Goal: Task Accomplishment & Management: Complete application form

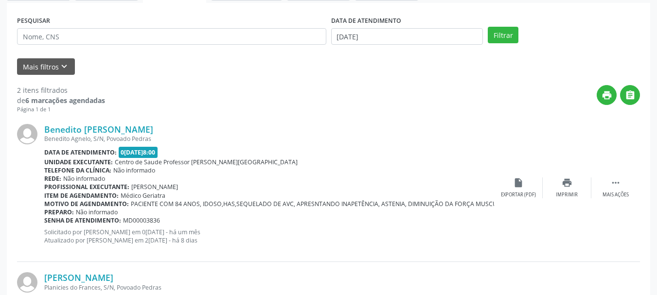
scroll to position [178, 0]
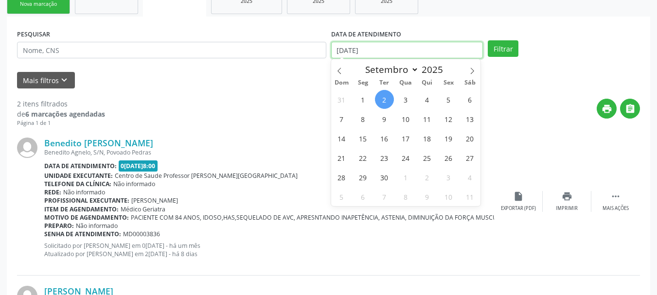
click at [395, 53] on input "[DATE]" at bounding box center [407, 50] width 152 height 17
click at [339, 73] on icon at bounding box center [339, 71] width 7 height 7
select select "7"
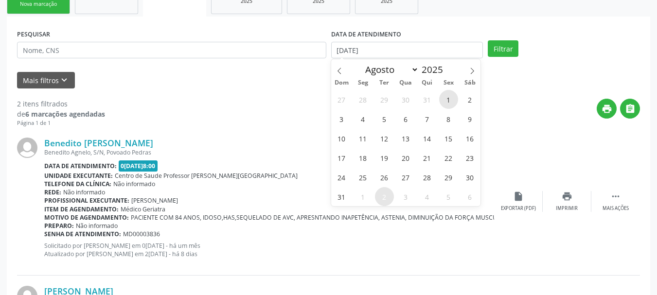
click at [453, 98] on span "1" at bounding box center [448, 99] width 19 height 19
type input "01/08/2025"
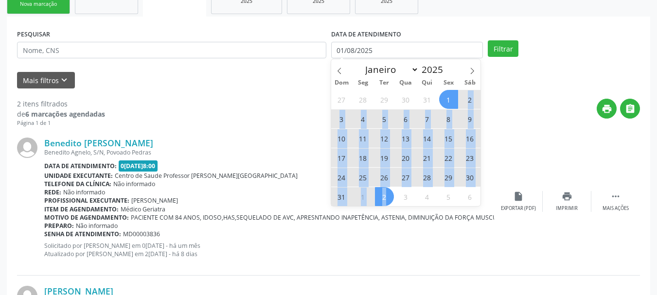
click at [384, 200] on div "27 28 29 30 31 1 2 3 4 5 6 7 8 9 10 11 12 13 14 15 16 17 18 19 20 21 22 23 24 2…" at bounding box center [406, 148] width 150 height 117
click at [384, 200] on span "2" at bounding box center [384, 196] width 19 height 19
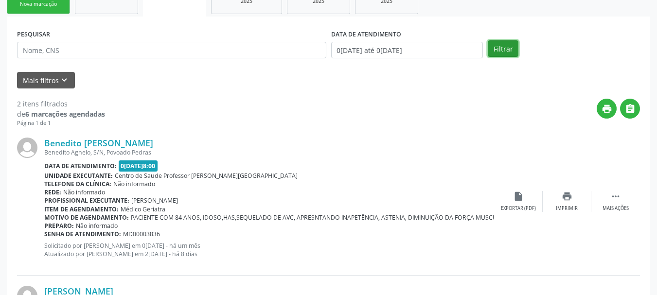
click at [504, 55] on button "Filtrar" at bounding box center [503, 48] width 31 height 17
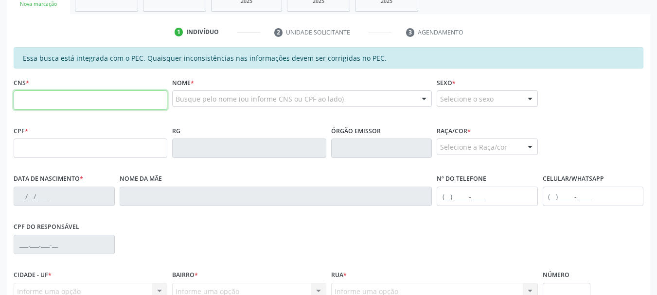
click at [76, 97] on input "text" at bounding box center [91, 100] width 154 height 19
type input "708 6035 2697 5781"
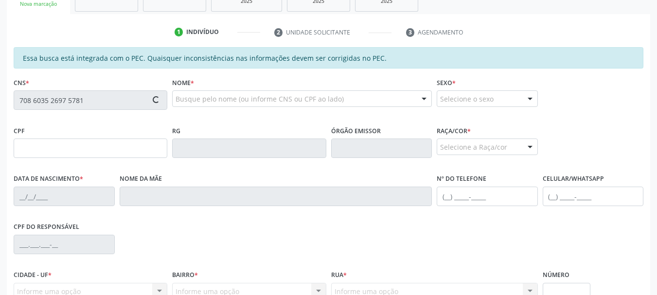
type input "366.191.084-15"
type input "1[DATE]"
type input "[PERSON_NAME]"
type input "[PHONE_NUMBER]"
type input "75"
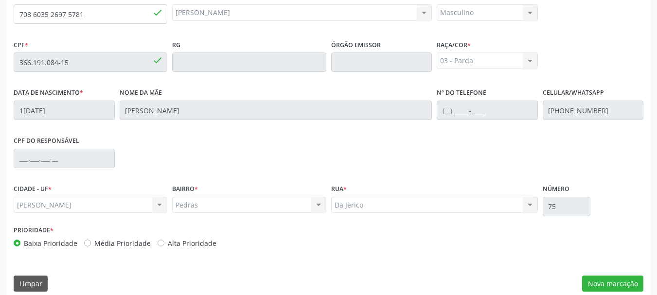
scroll to position [274, 0]
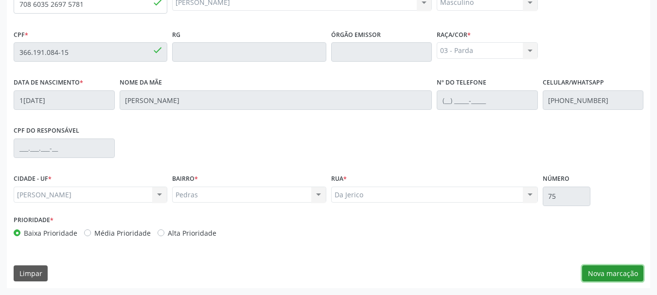
click at [615, 274] on button "Nova marcação" at bounding box center [612, 274] width 61 height 17
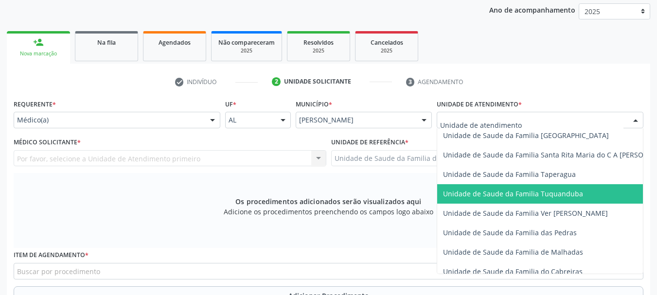
scroll to position [681, 0]
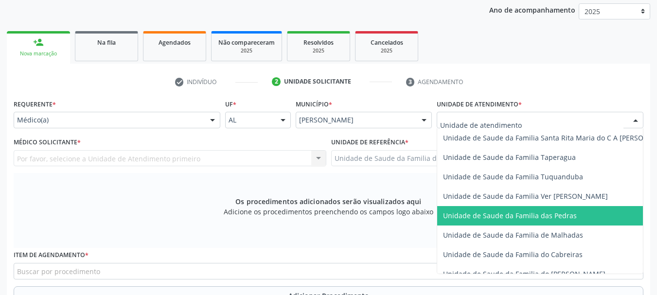
click at [476, 218] on span "Unidade de Saude da Familia das Pedras" at bounding box center [510, 215] width 134 height 9
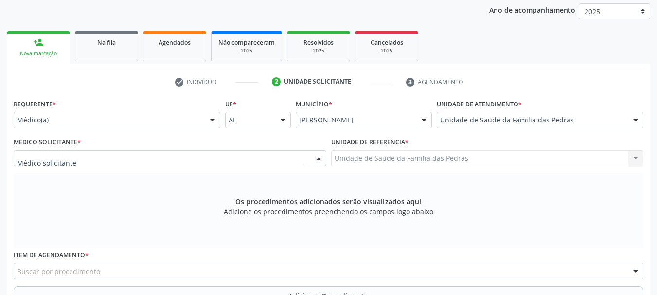
click at [162, 157] on div at bounding box center [170, 158] width 313 height 17
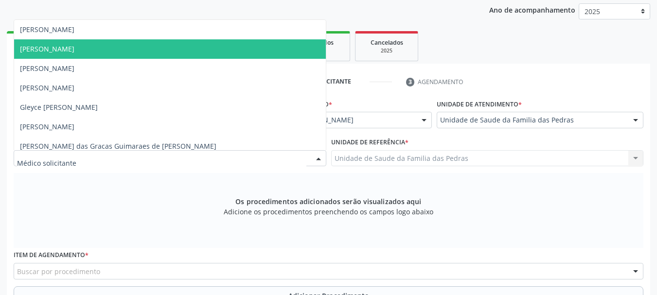
click at [162, 54] on span "[PERSON_NAME]" at bounding box center [170, 48] width 312 height 19
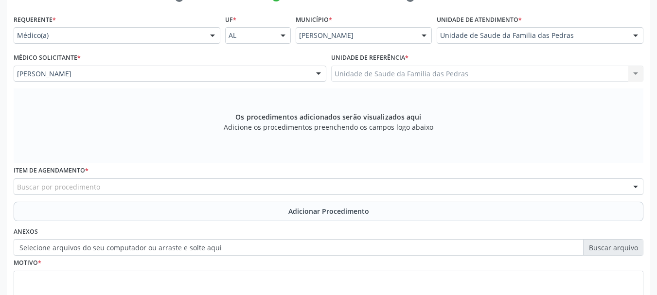
scroll to position [225, 0]
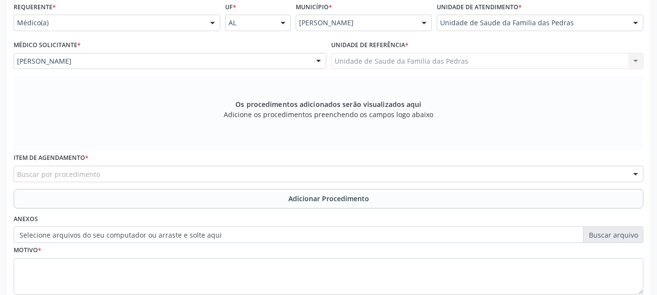
click at [180, 168] on div "Buscar por procedimento" at bounding box center [329, 174] width 630 height 17
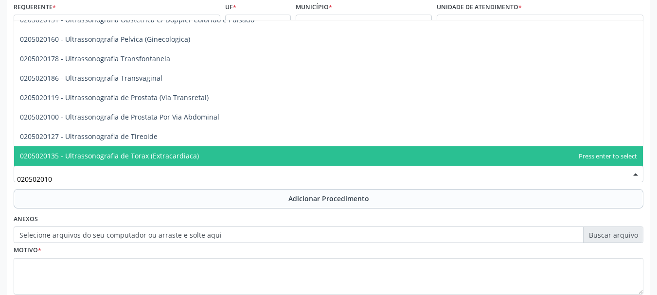
scroll to position [0, 0]
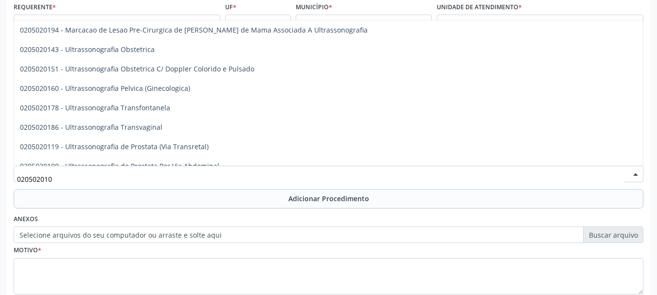
type input "0205020100"
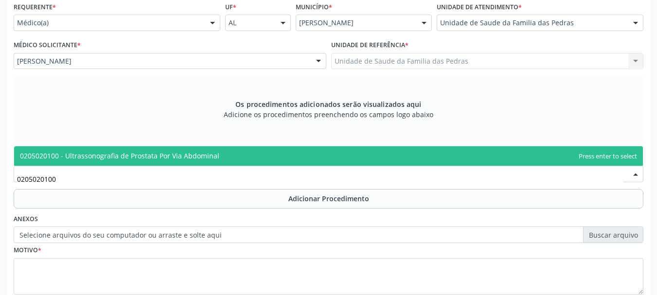
click at [168, 160] on span "0205020100 - Ultrassonografia de Prostata Por Via Abdominal" at bounding box center [120, 155] width 200 height 9
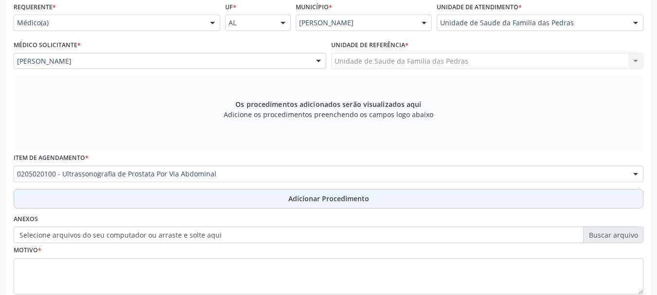
click at [169, 206] on button "Adicionar Procedimento" at bounding box center [329, 198] width 630 height 19
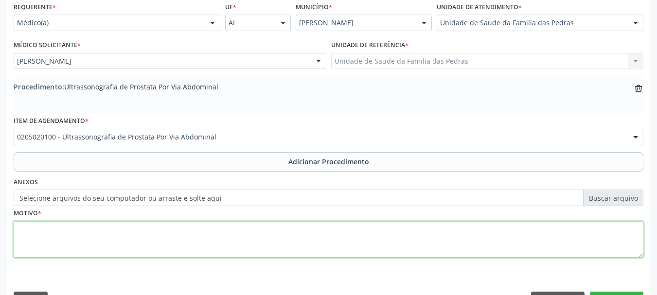
click at [171, 237] on textarea at bounding box center [329, 239] width 630 height 37
type textarea "a"
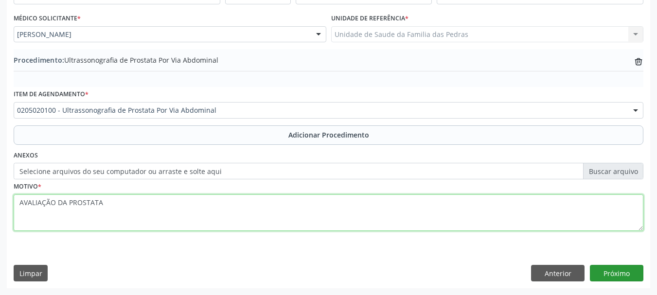
type textarea "AVALIAÇÃO DA PROSTATA"
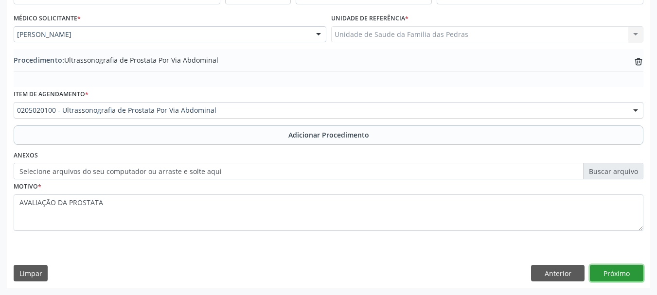
click at [628, 276] on button "Próximo" at bounding box center [617, 273] width 54 height 17
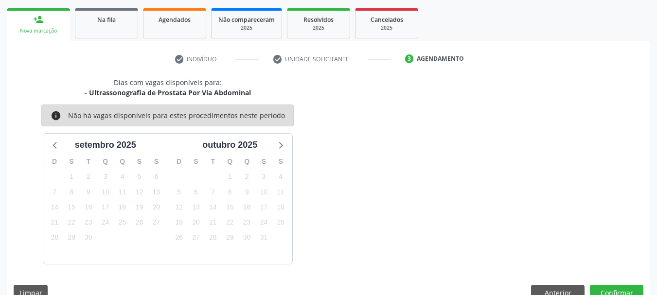
scroll to position [170, 0]
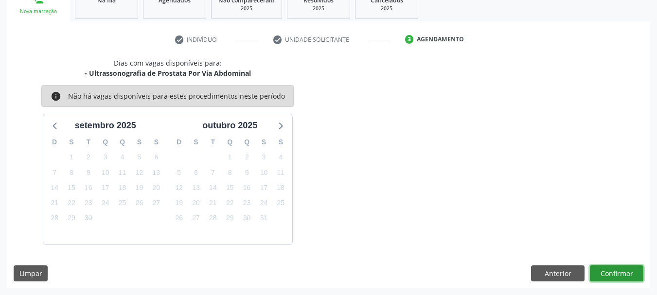
click at [628, 277] on button "Confirmar" at bounding box center [617, 274] width 54 height 17
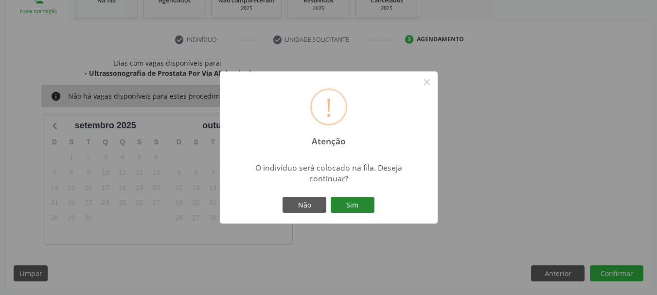
click at [366, 197] on button "Sim" at bounding box center [353, 205] width 44 height 17
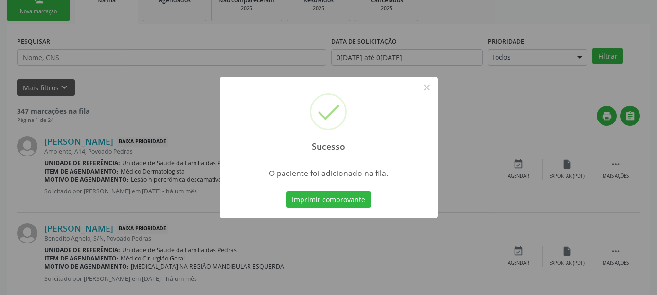
scroll to position [39, 0]
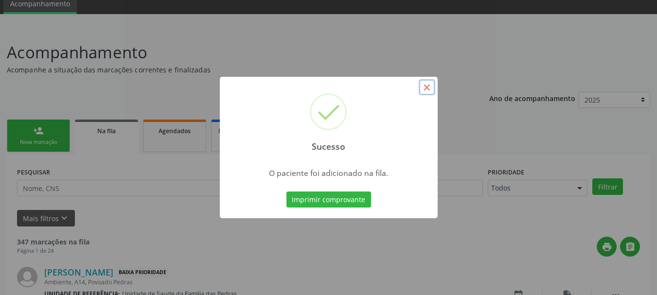
click at [424, 90] on button "×" at bounding box center [427, 87] width 17 height 17
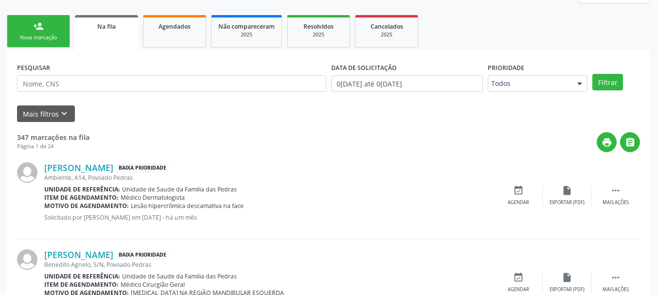
scroll to position [88, 0]
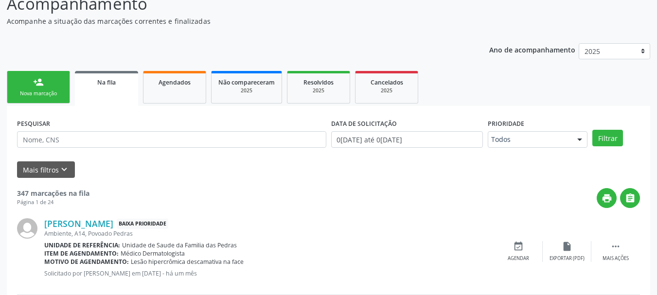
click at [47, 90] on div "Nova marcação" at bounding box center [38, 93] width 49 height 7
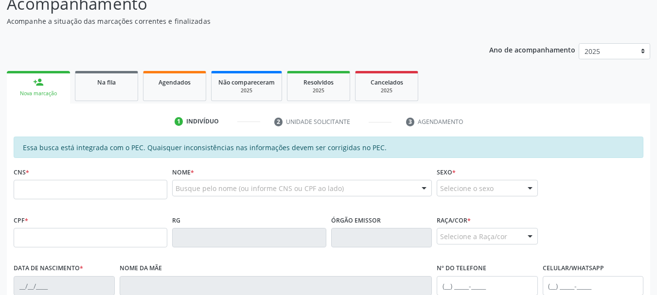
scroll to position [185, 0]
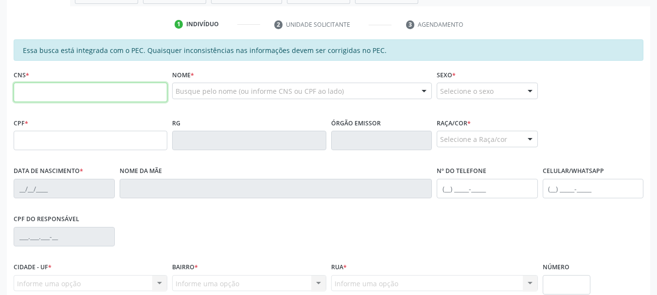
click at [58, 91] on input "text" at bounding box center [91, 92] width 154 height 19
type input "700 9069 0174 9097"
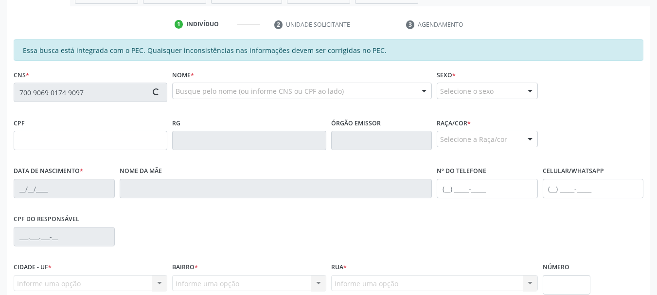
type input "067.832.964-82"
type input "[DATE]"
type input "[PERSON_NAME]"
type input "[PHONE_NUMBER]"
type input "02"
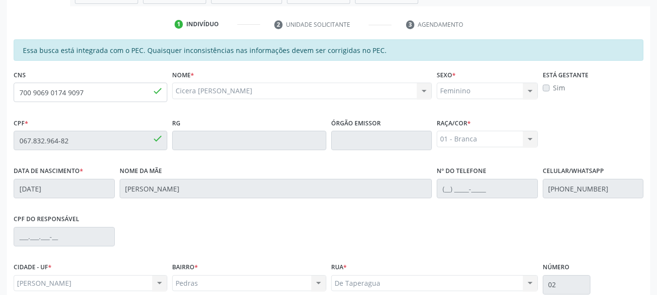
scroll to position [274, 0]
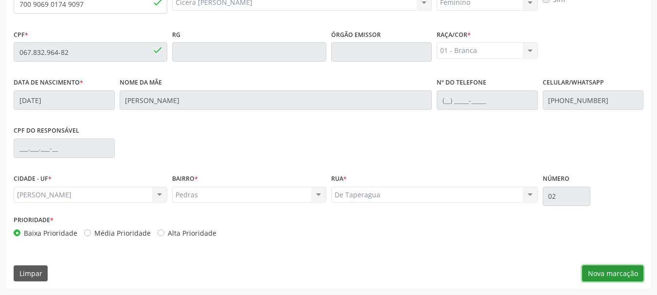
click at [598, 274] on button "Nova marcação" at bounding box center [612, 274] width 61 height 17
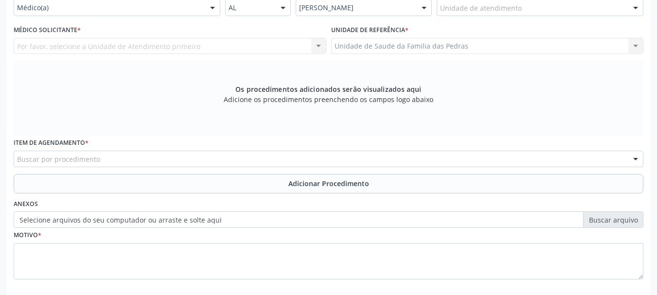
scroll to position [192, 0]
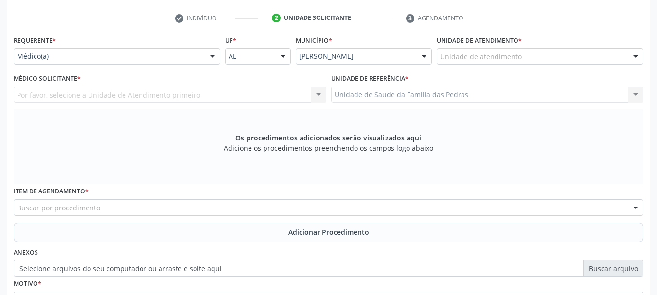
click at [508, 63] on div "Unidade de atendimento" at bounding box center [540, 56] width 207 height 17
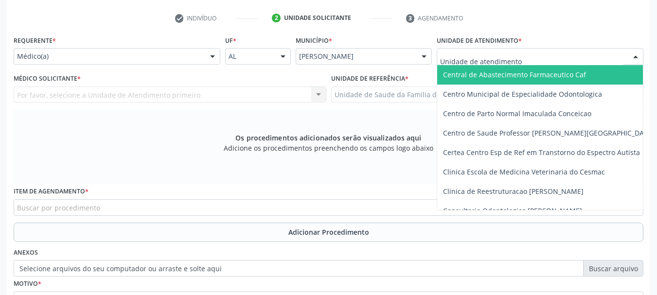
scroll to position [97, 0]
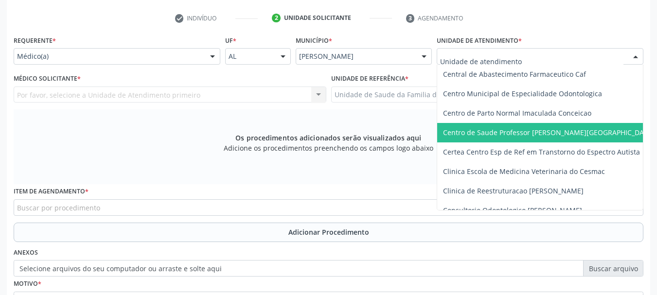
click at [494, 131] on span "Centro de Saude Professor [PERSON_NAME][GEOGRAPHIC_DATA]" at bounding box center [549, 132] width 212 height 9
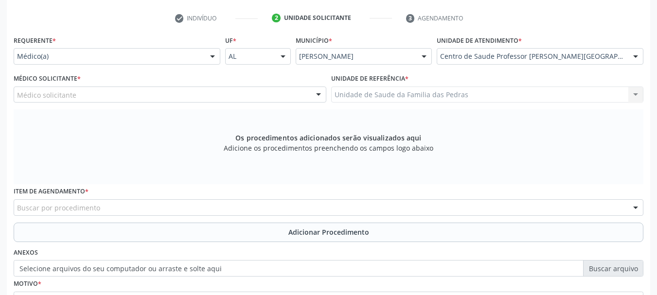
click at [248, 95] on div "Médico solicitante" at bounding box center [170, 95] width 313 height 17
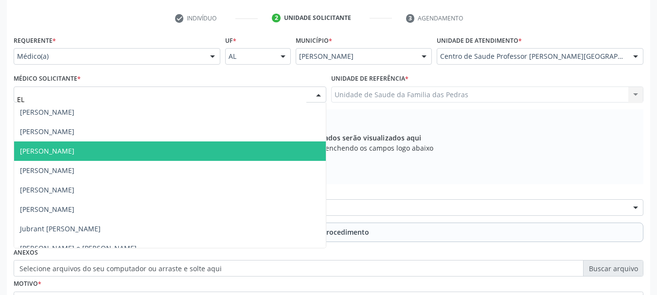
type input "ELI"
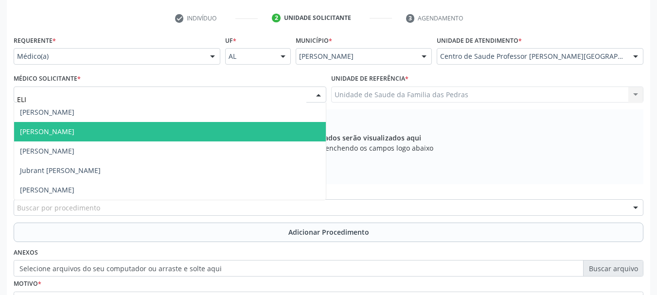
click at [220, 128] on span "[PERSON_NAME]" at bounding box center [170, 131] width 312 height 19
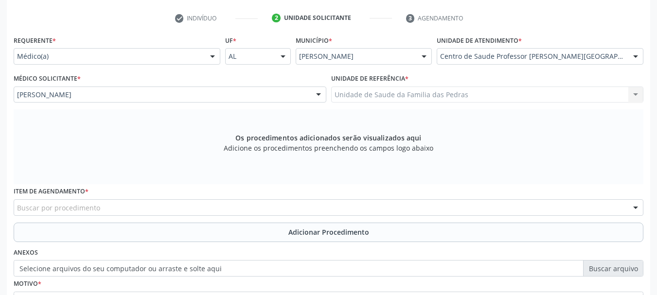
scroll to position [240, 0]
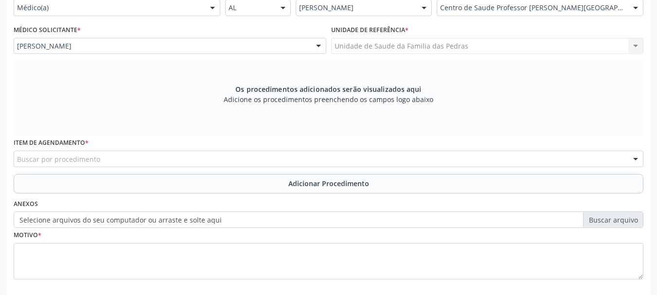
click at [224, 161] on div "Buscar por procedimento" at bounding box center [329, 159] width 630 height 17
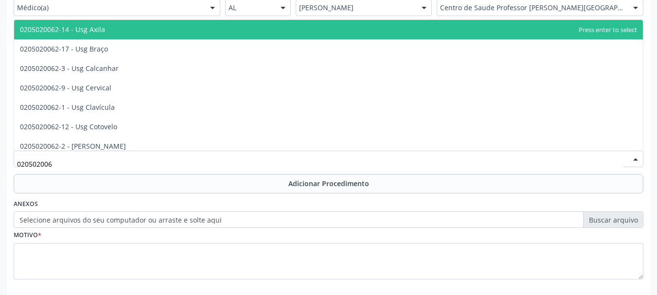
type input "0205020062"
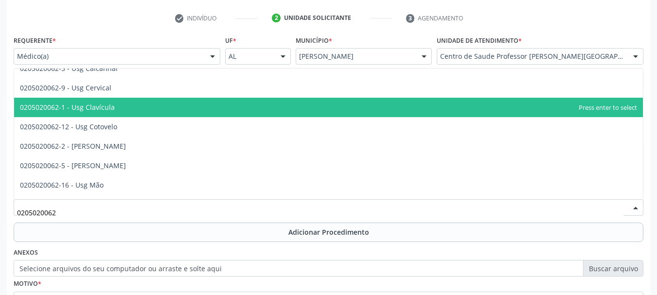
scroll to position [97, 0]
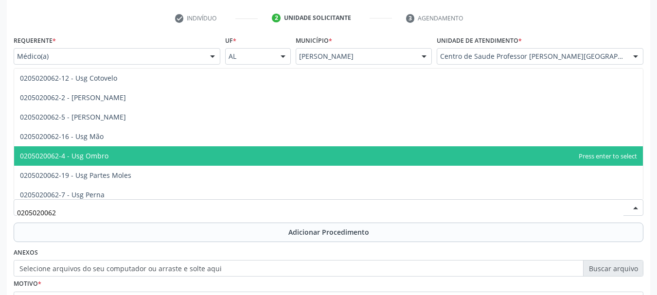
click at [219, 154] on span "0205020062-4 - Usg Ombro" at bounding box center [328, 155] width 629 height 19
click at [109, 154] on span "0205020062-4 - Usg Ombro" at bounding box center [64, 155] width 89 height 9
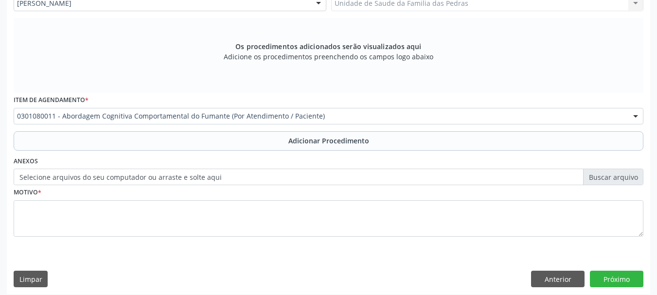
scroll to position [289, 0]
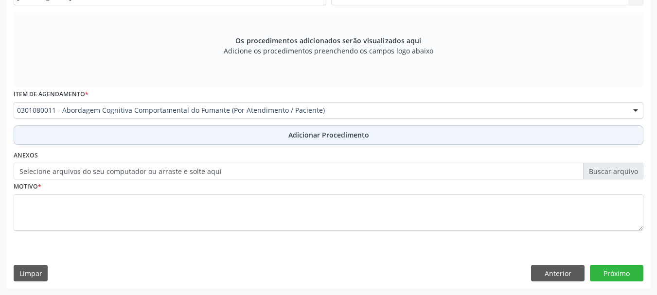
click at [250, 139] on button "Adicionar Procedimento" at bounding box center [329, 135] width 630 height 19
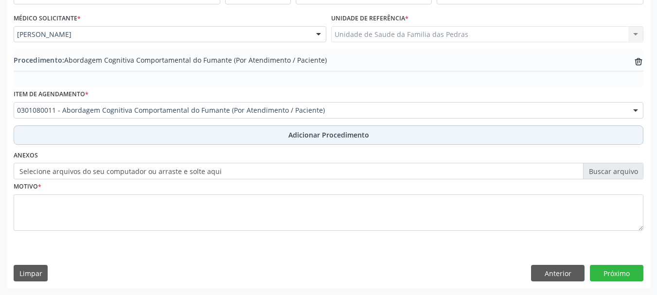
scroll to position [252, 0]
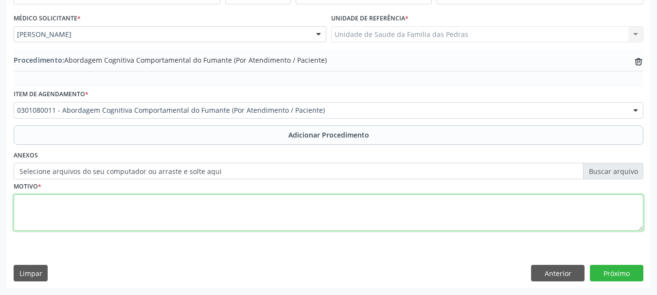
click at [176, 220] on textarea at bounding box center [329, 213] width 630 height 37
type textarea "U"
type textarea "DO OMBRO DIREITO. TENDIPATIA"
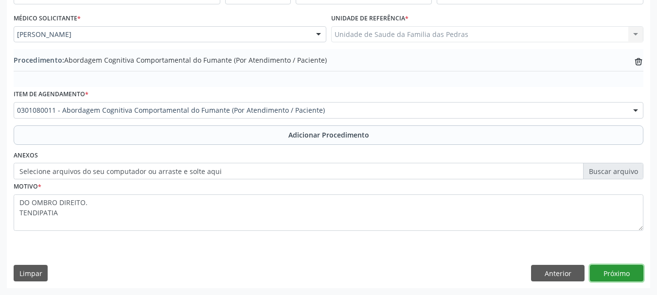
click at [604, 278] on button "Próximo" at bounding box center [617, 273] width 54 height 17
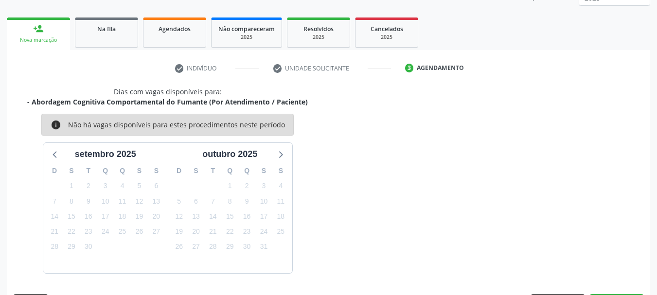
scroll to position [170, 0]
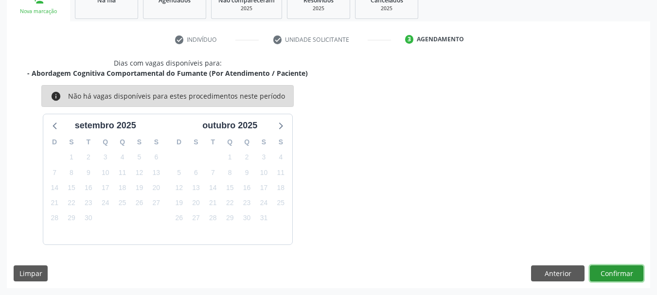
click at [610, 276] on button "Confirmar" at bounding box center [617, 274] width 54 height 17
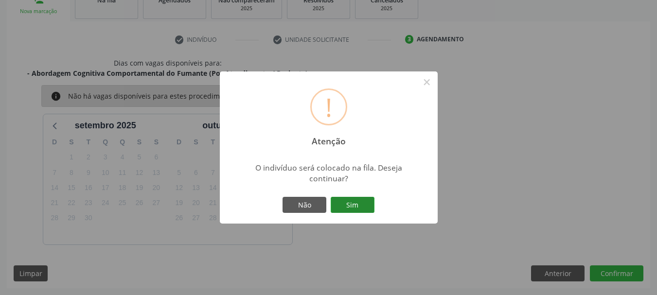
click at [364, 207] on button "Sim" at bounding box center [353, 205] width 44 height 17
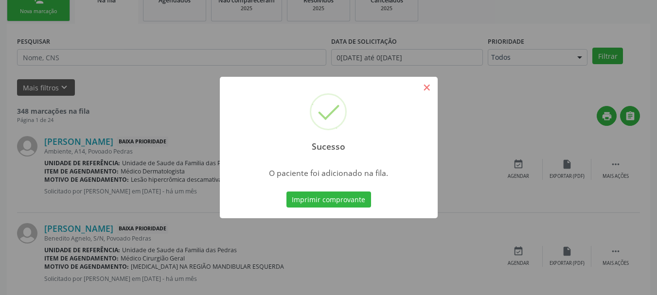
scroll to position [39, 0]
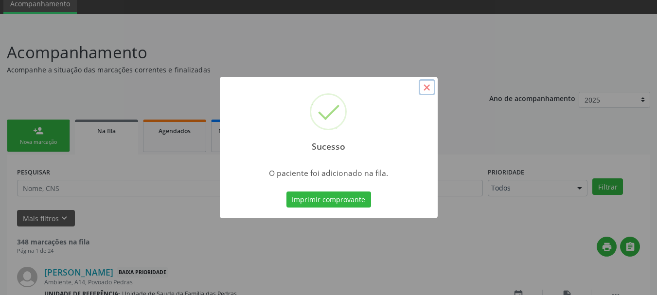
click at [428, 87] on button "×" at bounding box center [427, 87] width 17 height 17
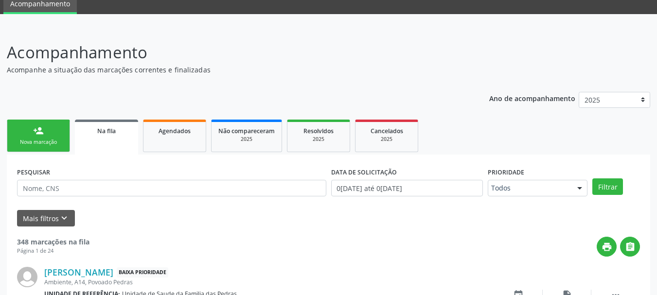
click at [26, 132] on link "person_add Nova marcação" at bounding box center [38, 136] width 63 height 33
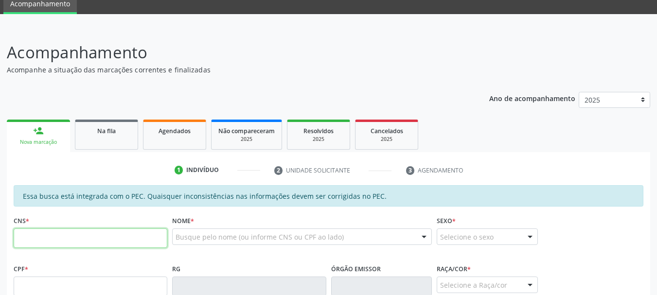
click at [65, 237] on input "text" at bounding box center [91, 238] width 154 height 19
type input "702 3061 4566 3519"
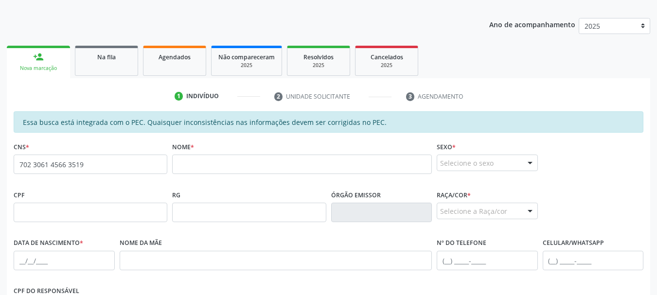
scroll to position [137, 0]
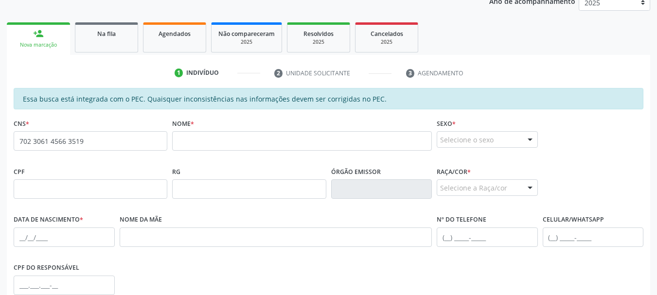
click at [47, 34] on link "person_add Nova marcação" at bounding box center [38, 38] width 63 height 33
click at [167, 37] on span "Agendados" at bounding box center [175, 34] width 32 height 8
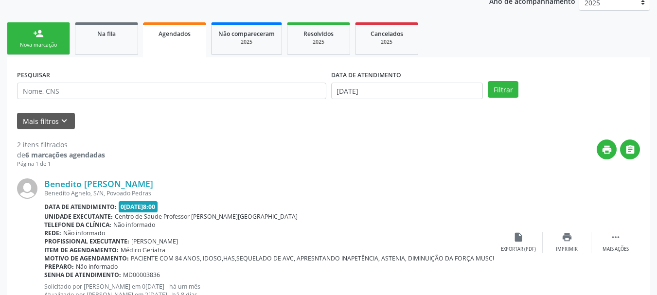
click at [41, 44] on div "Nova marcação" at bounding box center [38, 44] width 49 height 7
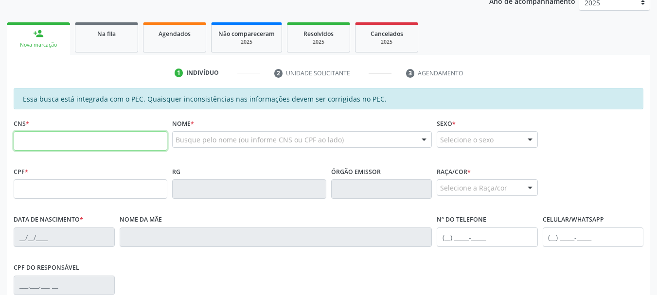
click at [39, 144] on input "text" at bounding box center [91, 140] width 154 height 19
type input "702 3061 4599 3519"
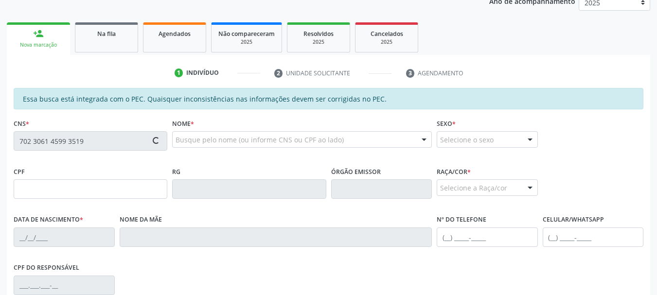
type input "127.160.544-95"
type input "2[DATE]"
type input "[PERSON_NAME]"
type input "[PHONE_NUMBER]"
type input "S/N"
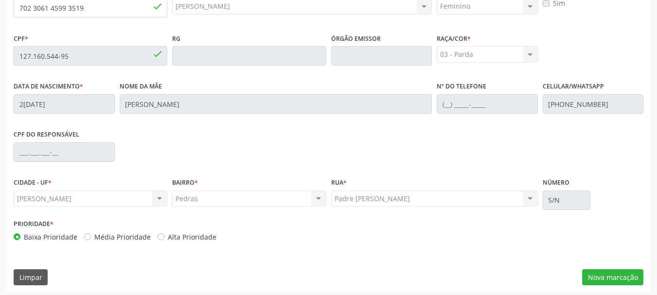
scroll to position [274, 0]
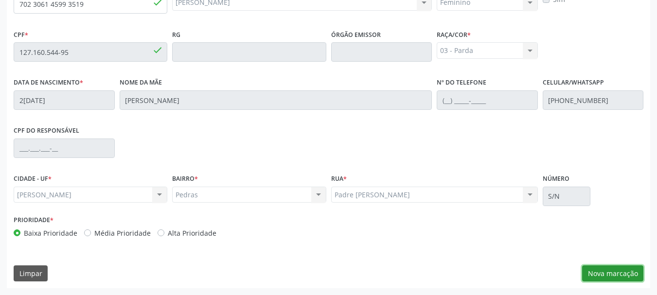
click at [609, 275] on button "Nova marcação" at bounding box center [612, 274] width 61 height 17
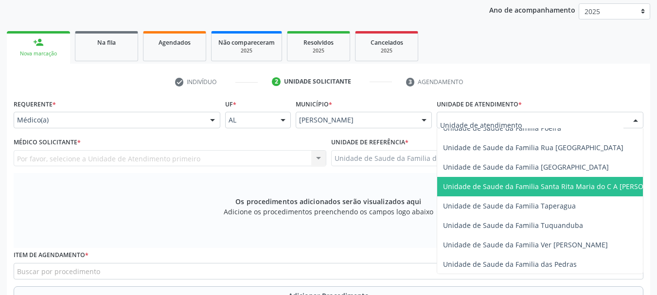
scroll to position [681, 0]
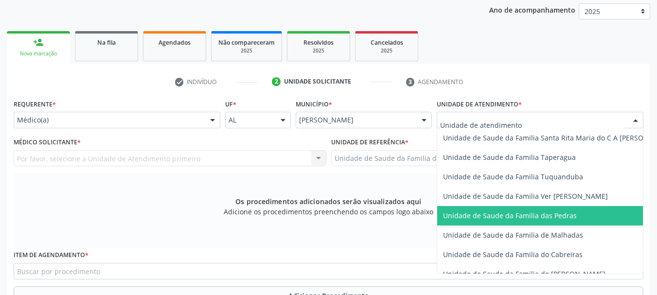
click at [494, 216] on span "Unidade de Saude da Familia das Pedras" at bounding box center [510, 215] width 134 height 9
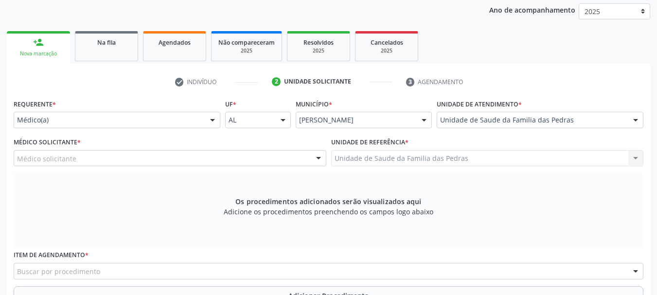
click at [210, 161] on div "Médico solicitante" at bounding box center [170, 158] width 313 height 17
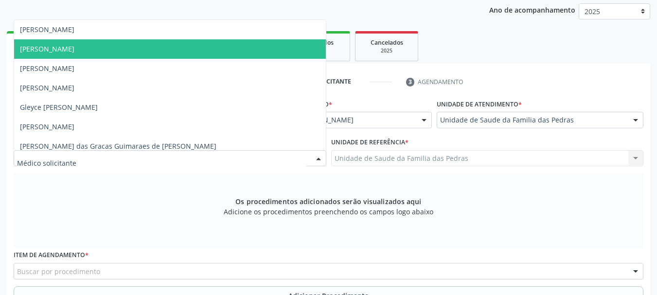
click at [200, 52] on span "[PERSON_NAME]" at bounding box center [170, 48] width 312 height 19
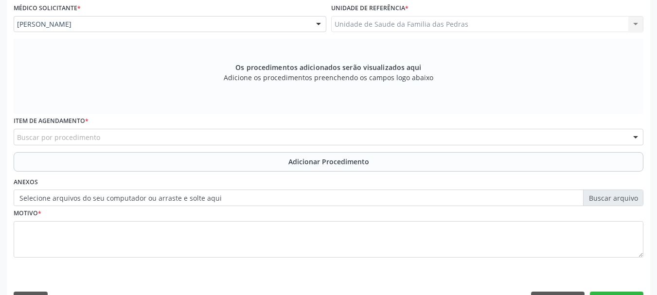
scroll to position [289, 0]
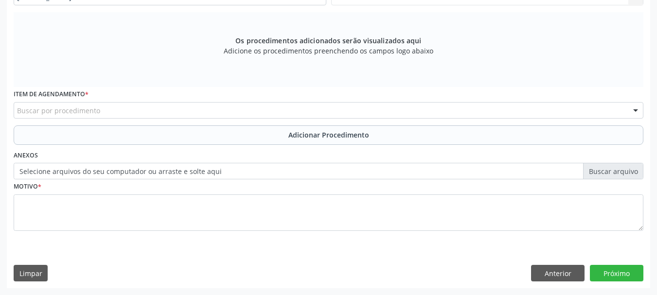
click at [201, 110] on div "Buscar por procedimento" at bounding box center [329, 110] width 630 height 17
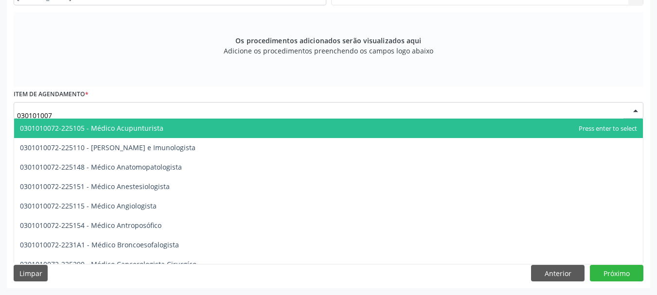
type input "0301010072"
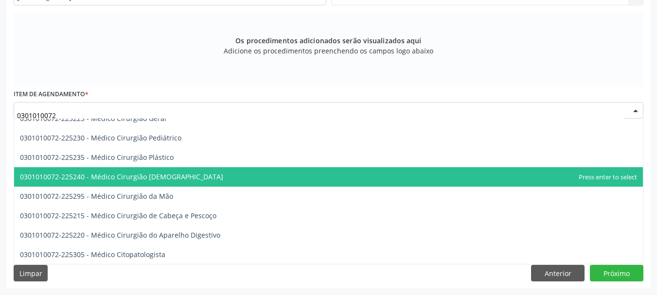
scroll to position [195, 0]
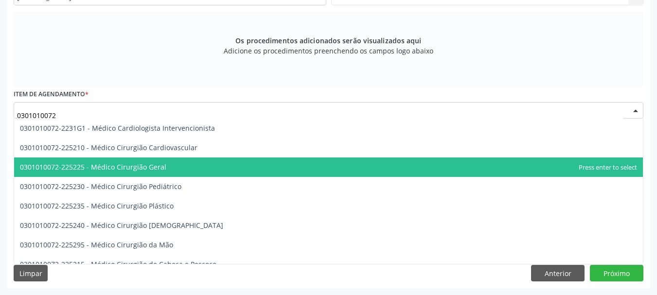
click at [183, 176] on span "0301010072-225225 - Médico Cirurgião Geral" at bounding box center [328, 167] width 629 height 19
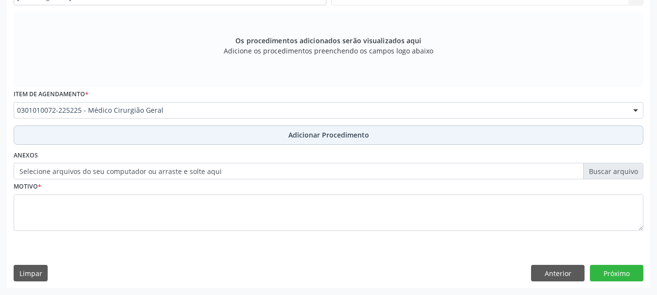
click at [192, 141] on button "Adicionar Procedimento" at bounding box center [329, 135] width 630 height 19
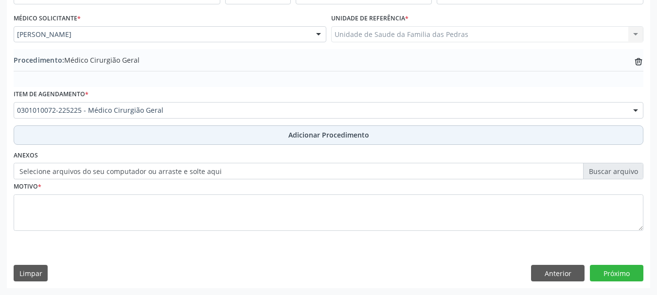
scroll to position [252, 0]
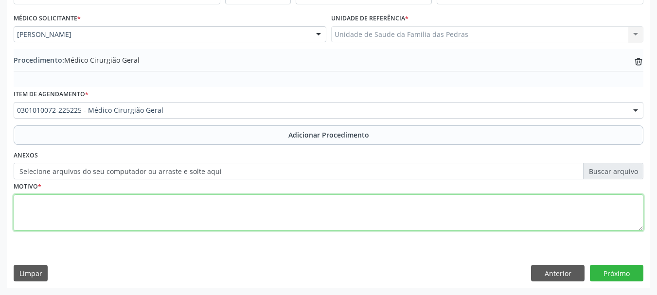
click at [162, 200] on textarea at bounding box center [329, 213] width 630 height 37
click at [156, 197] on textarea at bounding box center [329, 213] width 630 height 37
type textarea "CIRURGIÃO GINECOLOGICO INCONTINENCIA URINÁRIA"
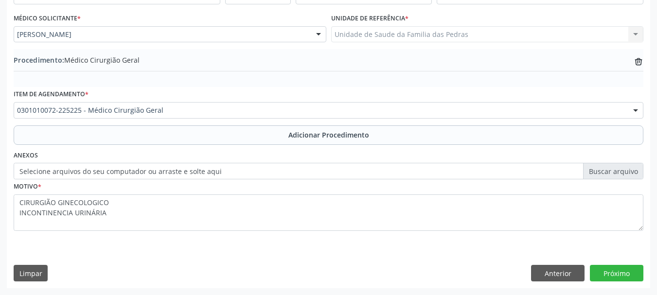
click at [606, 285] on div "Requerente * Médico(a) Médico(a) Enfermeiro(a) Paciente Nenhum resultado encont…" at bounding box center [329, 130] width 644 height 315
click at [606, 272] on button "Próximo" at bounding box center [617, 273] width 54 height 17
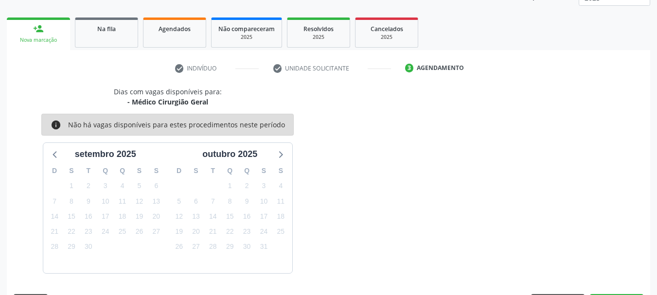
scroll to position [170, 0]
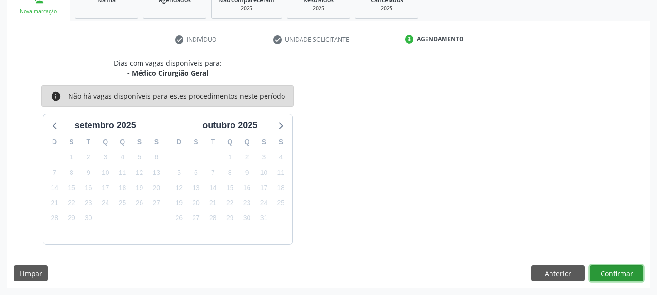
click at [606, 272] on button "Confirmar" at bounding box center [617, 274] width 54 height 17
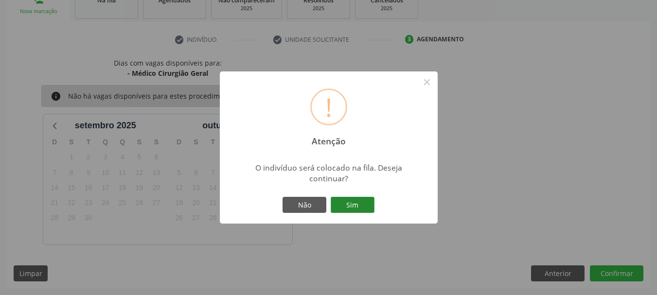
click at [352, 213] on button "Sim" at bounding box center [353, 205] width 44 height 17
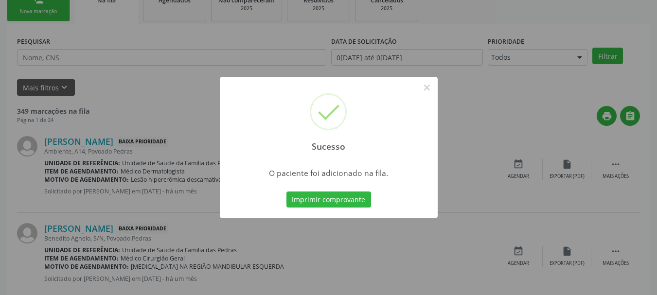
scroll to position [39, 0]
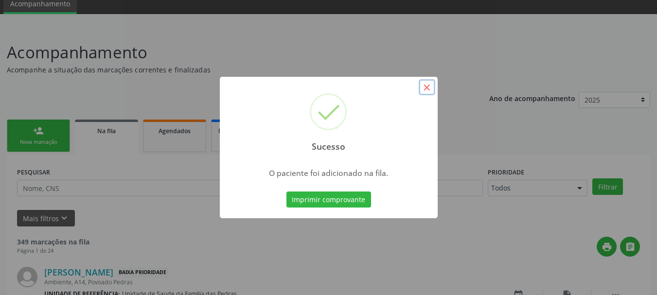
click at [424, 94] on button "×" at bounding box center [427, 87] width 17 height 17
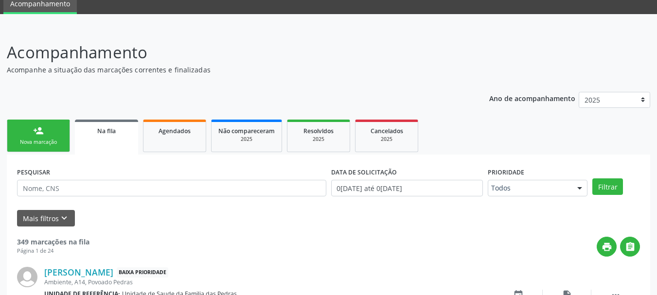
click at [51, 134] on link "person_add Nova marcação" at bounding box center [38, 136] width 63 height 33
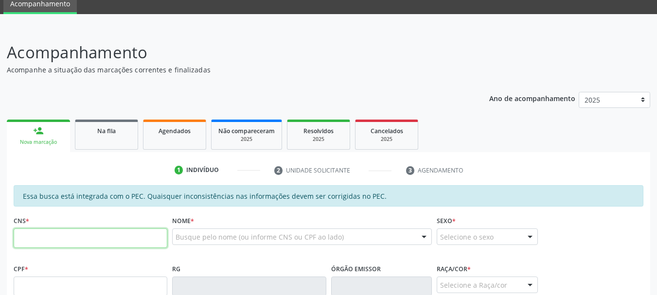
click at [57, 235] on input "text" at bounding box center [91, 238] width 154 height 19
type input "702 6027 5598 4347"
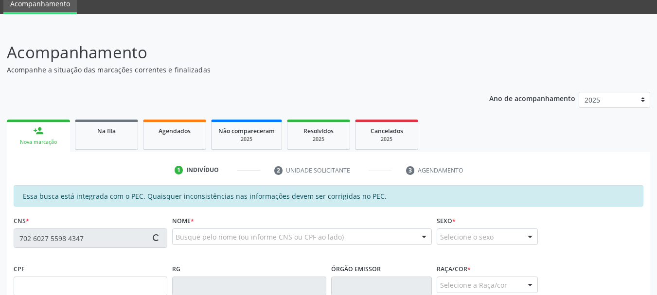
type input "080.808.034-20"
type input "[DATE]"
type input "[PERSON_NAME]"
type input "[PHONE_NUMBER]"
type input "01"
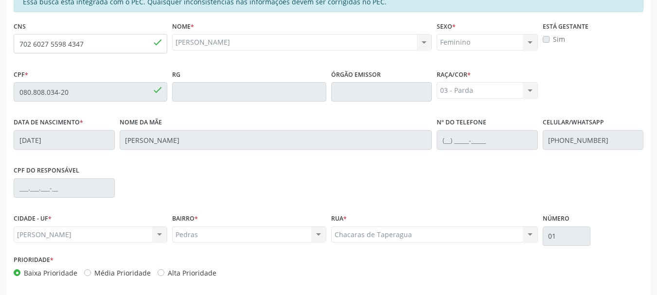
scroll to position [274, 0]
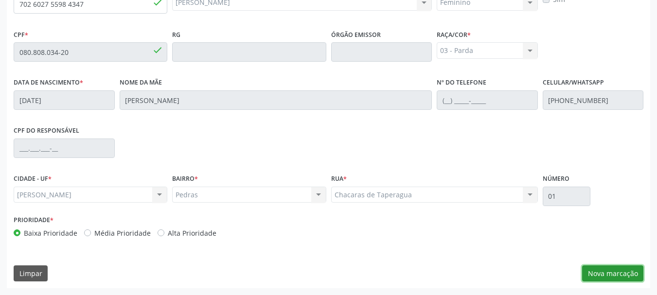
click at [592, 276] on button "Nova marcação" at bounding box center [612, 274] width 61 height 17
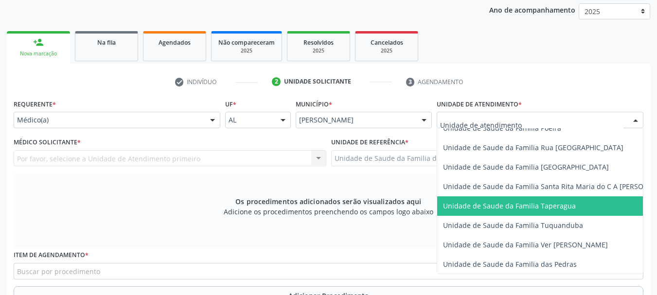
scroll to position [681, 0]
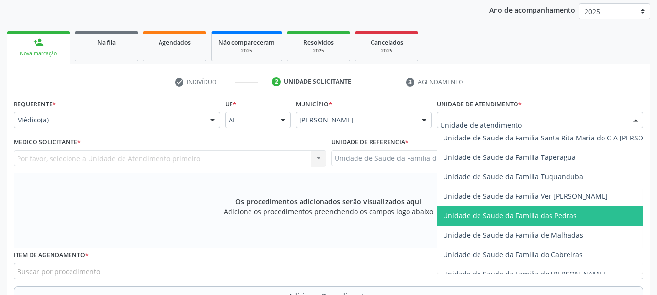
click at [483, 215] on span "Unidade de Saude da Familia das Pedras" at bounding box center [510, 215] width 134 height 9
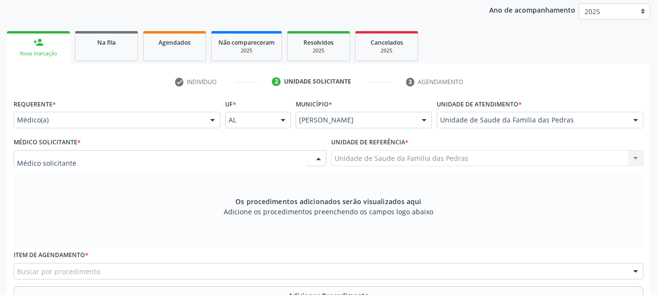
click at [298, 161] on div at bounding box center [170, 158] width 313 height 17
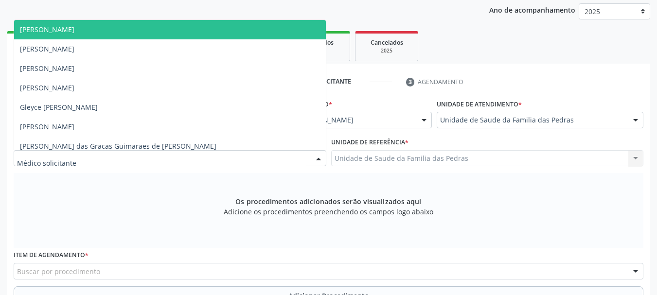
click at [608, 115] on div "Unidade de Saude da Familia das Pedras" at bounding box center [540, 120] width 207 height 17
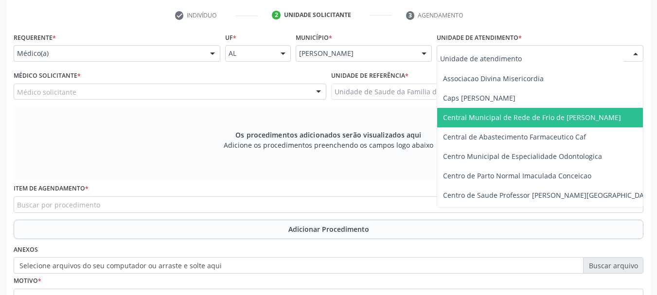
scroll to position [49, 0]
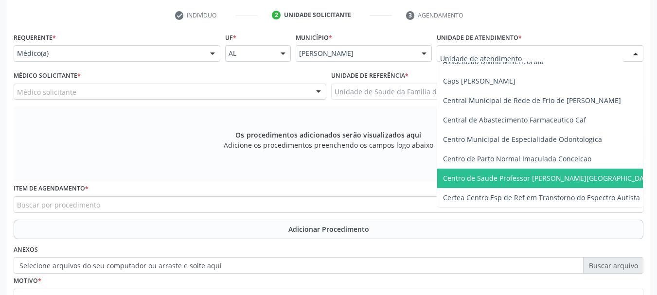
click at [577, 172] on span "Centro de Saude Professor [PERSON_NAME][GEOGRAPHIC_DATA]" at bounding box center [558, 178] width 243 height 19
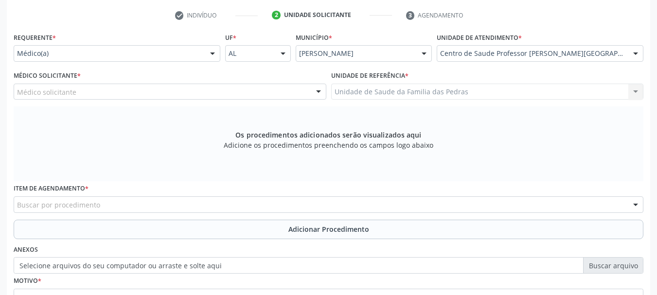
click at [236, 90] on div "Médico solicitante" at bounding box center [170, 92] width 313 height 17
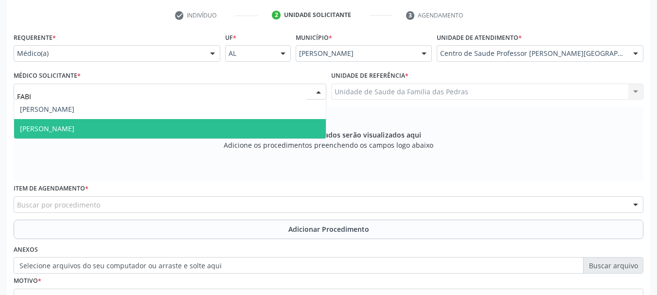
click at [171, 121] on span "[PERSON_NAME]" at bounding box center [170, 128] width 312 height 19
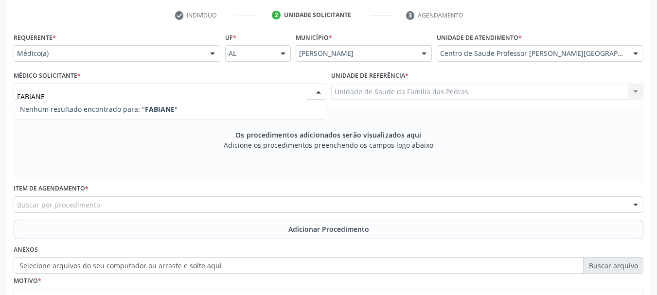
click at [271, 90] on input "FABIANE" at bounding box center [162, 96] width 290 height 19
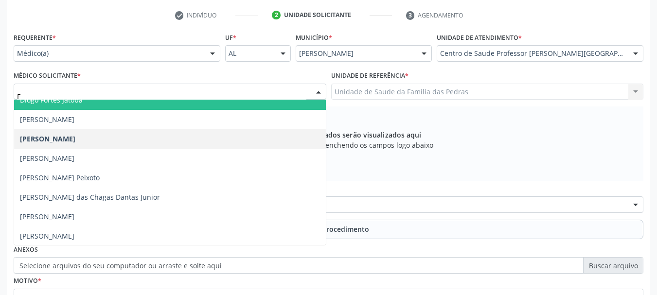
scroll to position [49, 0]
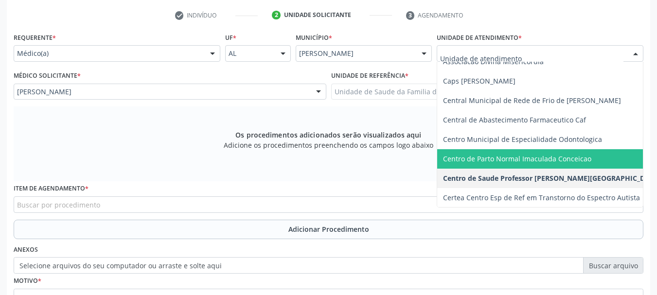
click at [551, 151] on span "Centro de Parto Normal Imaculada Conceicao" at bounding box center [558, 158] width 243 height 19
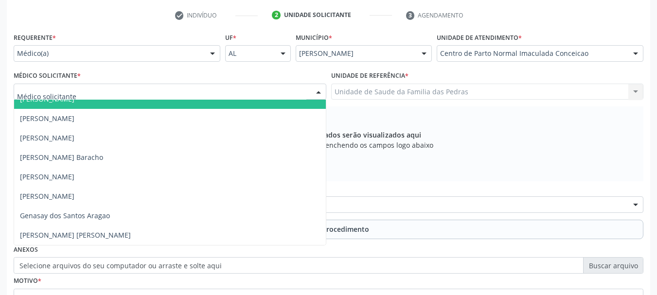
click at [184, 94] on div at bounding box center [170, 92] width 313 height 17
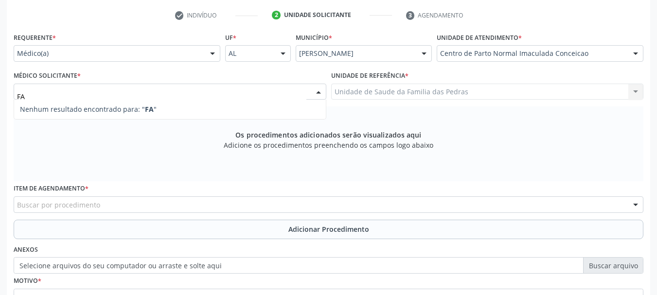
type input "F"
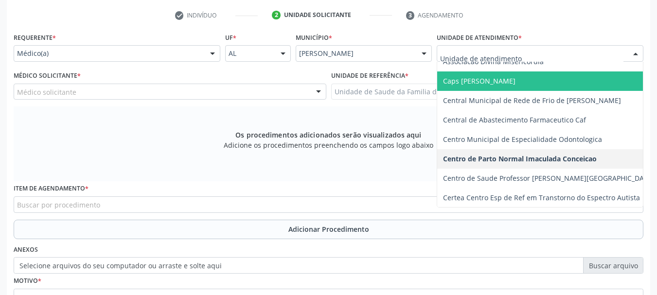
scroll to position [97, 0]
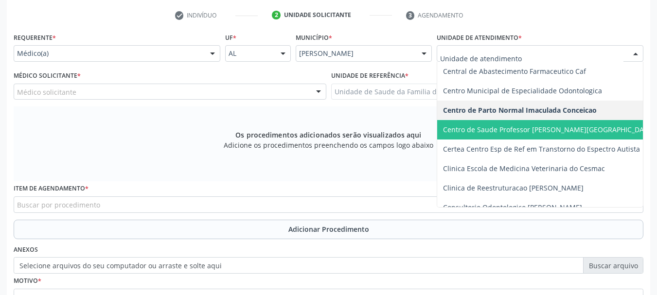
click at [497, 132] on span "Centro de Saude Professor [PERSON_NAME][GEOGRAPHIC_DATA]" at bounding box center [549, 129] width 212 height 9
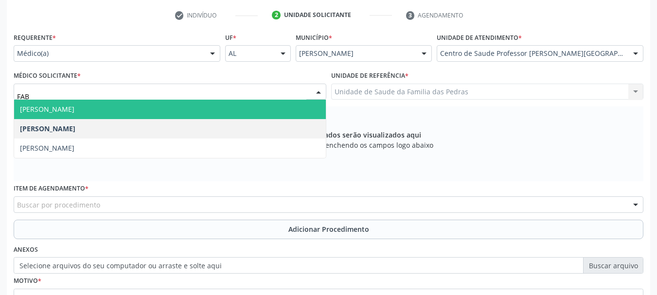
type input "FABI"
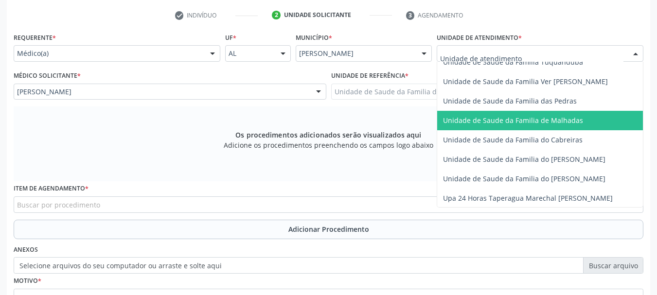
scroll to position [730, 0]
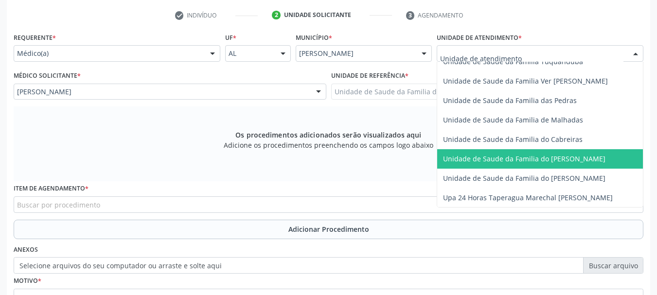
click at [494, 165] on span "Unidade de Saude da Familia do [PERSON_NAME]" at bounding box center [558, 158] width 243 height 19
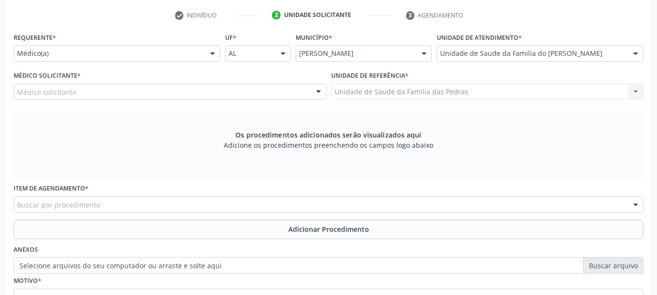
click at [159, 92] on div "Médico solicitante" at bounding box center [170, 92] width 313 height 17
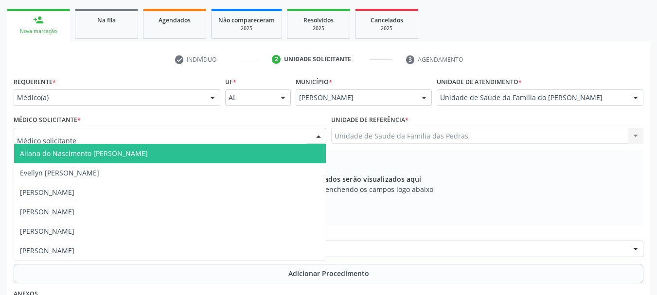
scroll to position [146, 0]
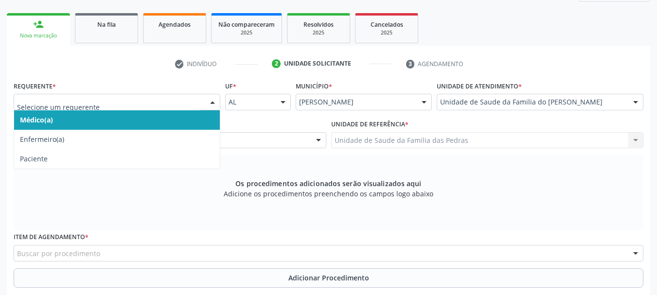
click at [213, 105] on div at bounding box center [212, 102] width 15 height 17
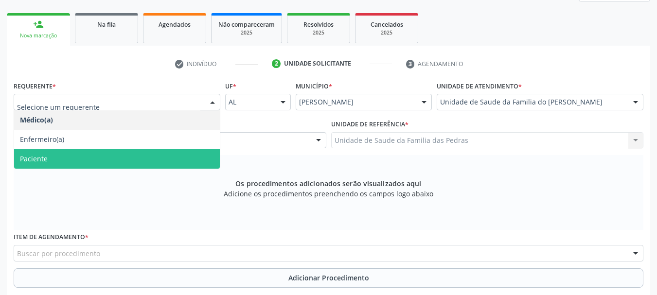
click at [188, 162] on span "Paciente" at bounding box center [117, 158] width 206 height 19
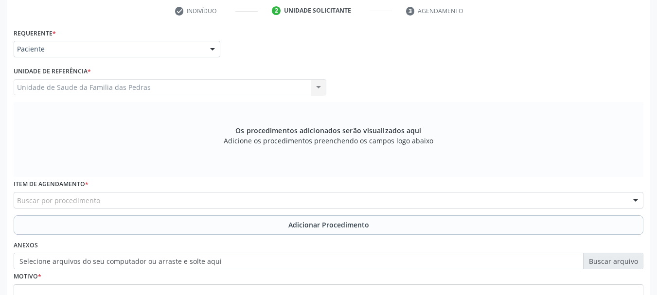
scroll to position [289, 0]
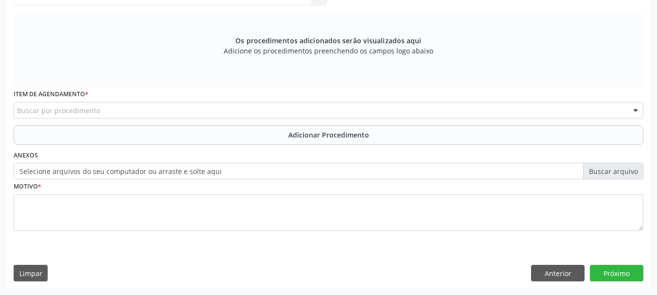
click at [171, 107] on div "Buscar por procedimento" at bounding box center [329, 110] width 630 height 17
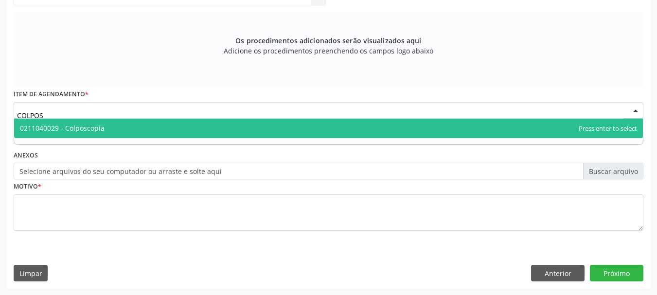
type input "COLPOSC"
click at [152, 129] on span "0211040029 - Colposcopia" at bounding box center [328, 128] width 629 height 19
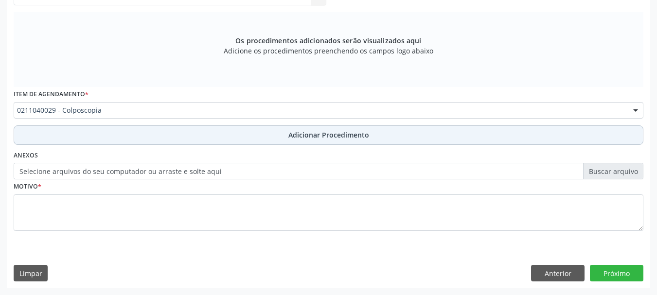
click at [148, 138] on button "Adicionar Procedimento" at bounding box center [329, 135] width 630 height 19
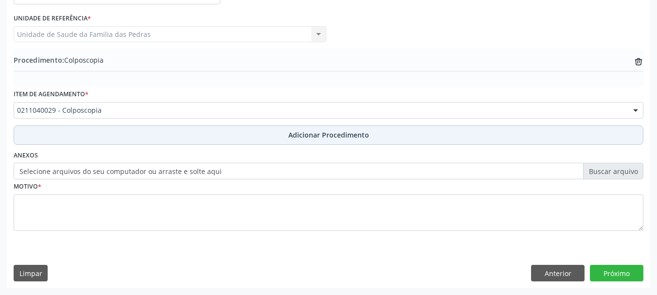
scroll to position [252, 0]
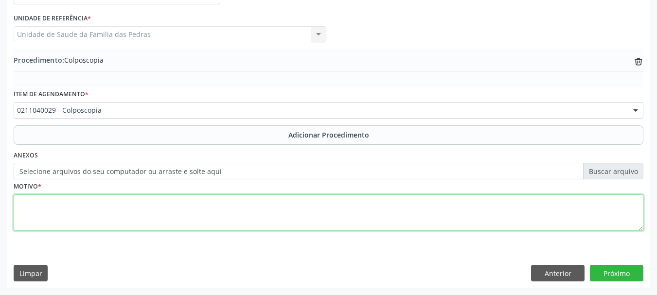
click at [119, 211] on textarea at bounding box center [329, 213] width 630 height 37
type textarea "AVALIAR COLO DO UTERO"
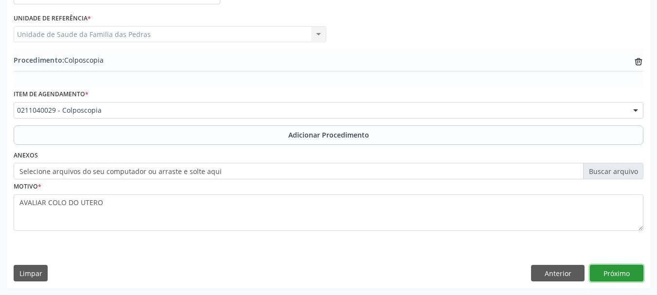
click at [595, 273] on button "Próximo" at bounding box center [617, 273] width 54 height 17
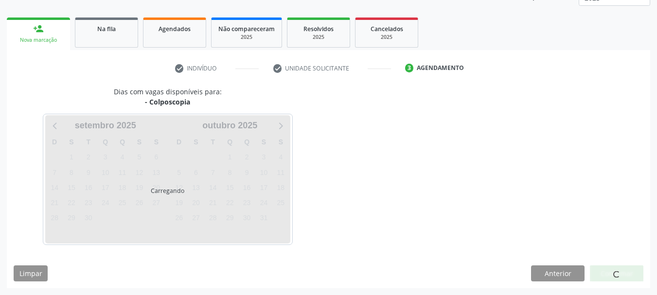
scroll to position [170, 0]
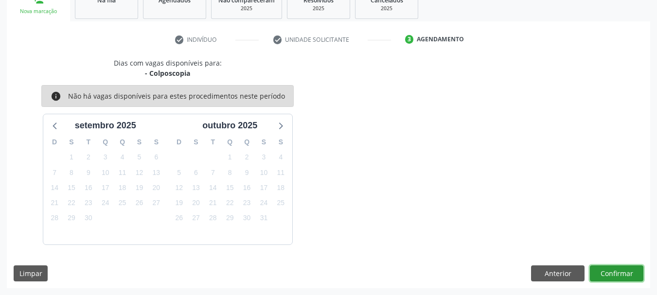
click at [635, 276] on button "Confirmar" at bounding box center [617, 274] width 54 height 17
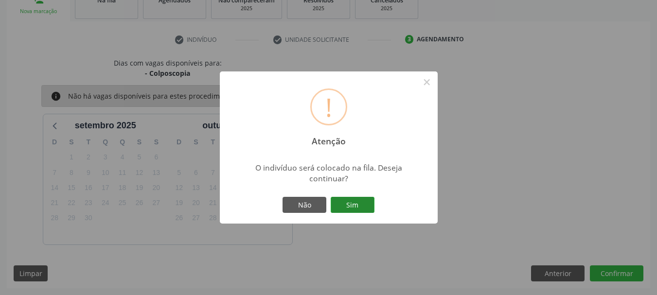
click at [356, 207] on button "Sim" at bounding box center [353, 205] width 44 height 17
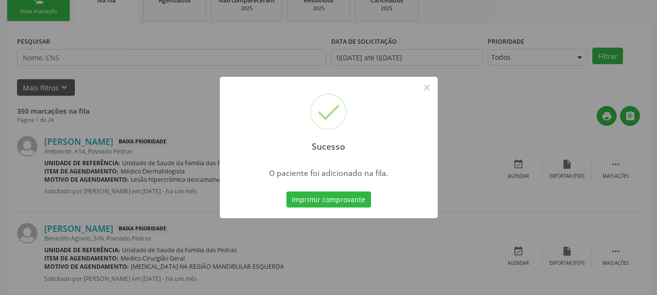
scroll to position [39, 0]
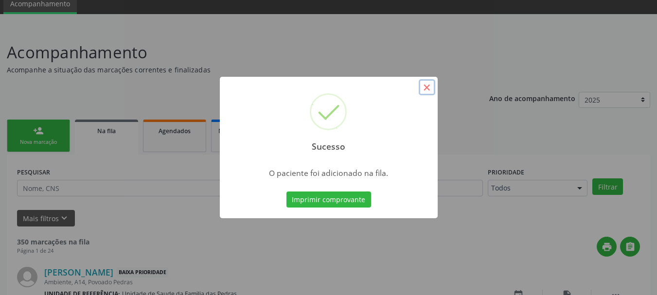
click at [424, 88] on button "×" at bounding box center [427, 87] width 17 height 17
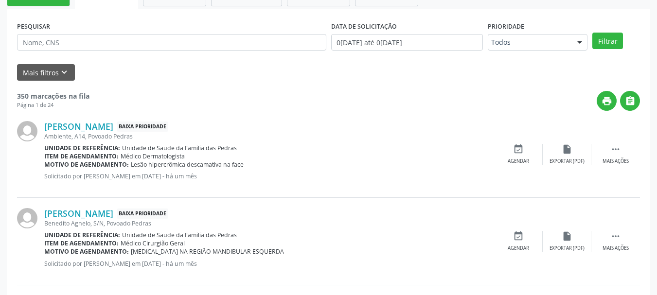
scroll to position [88, 0]
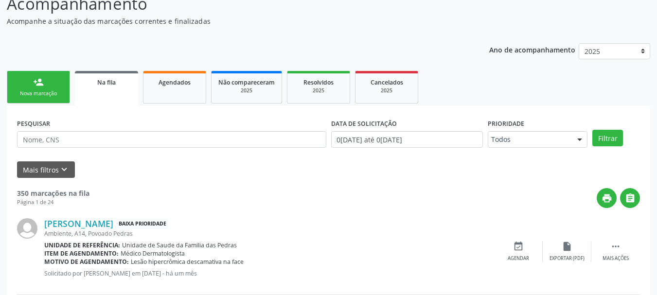
click at [42, 85] on div "person_add" at bounding box center [38, 82] width 11 height 11
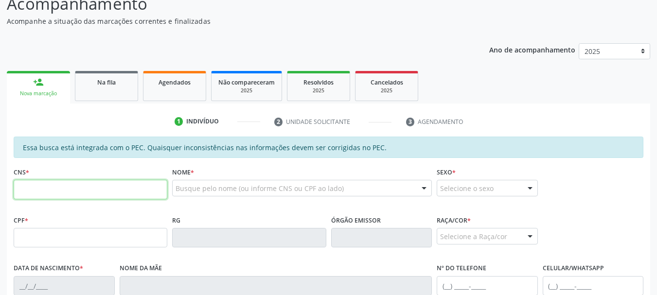
click at [33, 182] on input "text" at bounding box center [91, 189] width 154 height 19
type input "702 6027 5598 4347"
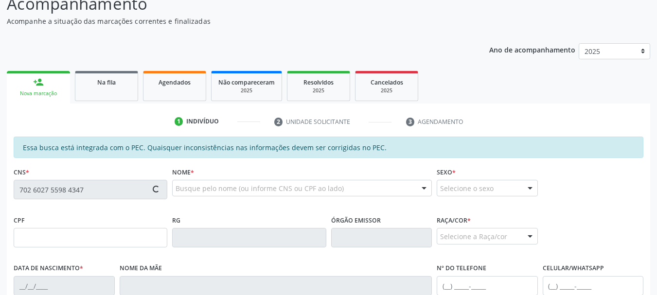
type input "080.808.034-20"
type input "[DATE]"
type input "[PERSON_NAME]"
type input "[PHONE_NUMBER]"
type input "01"
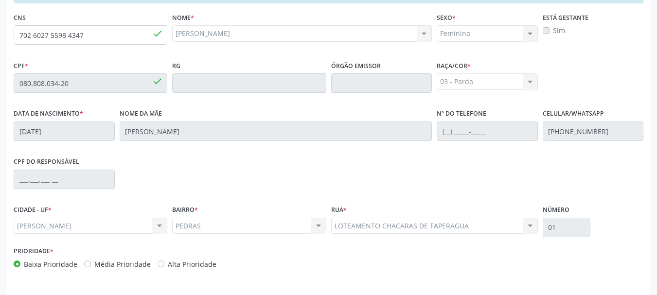
scroll to position [274, 0]
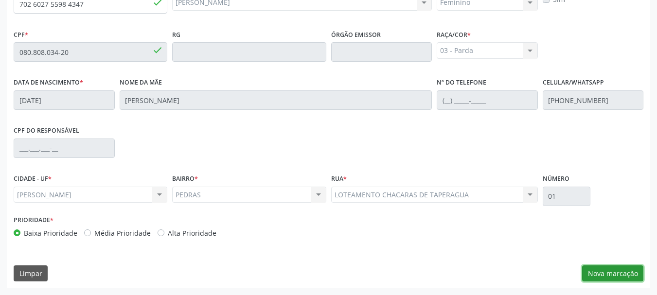
click at [625, 279] on button "Nova marcação" at bounding box center [612, 274] width 61 height 17
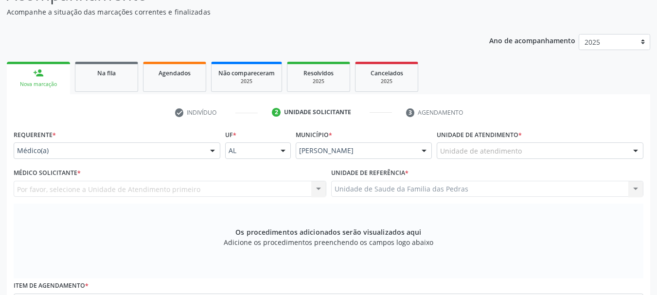
scroll to position [79, 0]
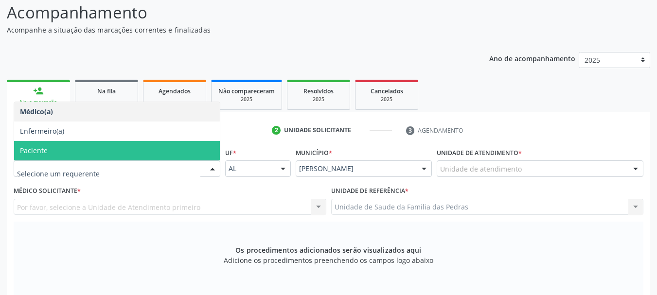
click at [33, 154] on span "Paciente" at bounding box center [34, 150] width 28 height 9
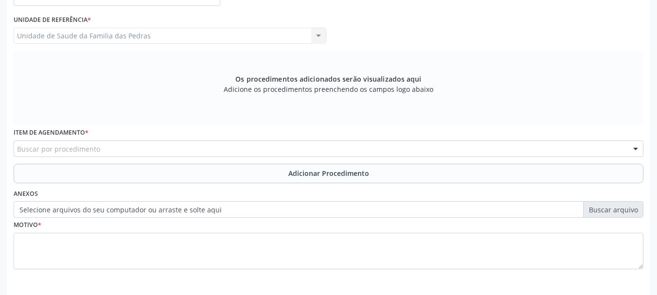
scroll to position [274, 0]
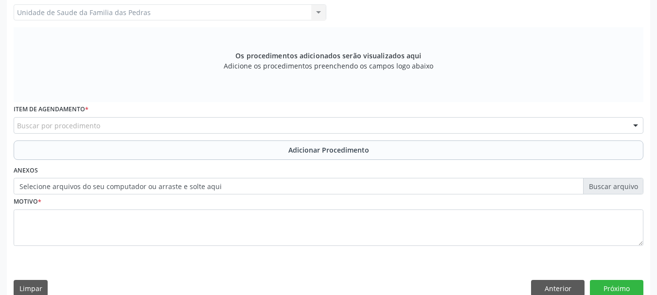
click at [61, 120] on div "Buscar por procedimento" at bounding box center [329, 125] width 630 height 17
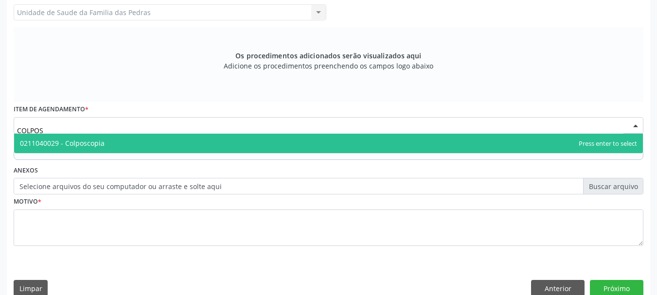
click at [77, 142] on span "0211040029 - Colposcopia" at bounding box center [62, 143] width 85 height 9
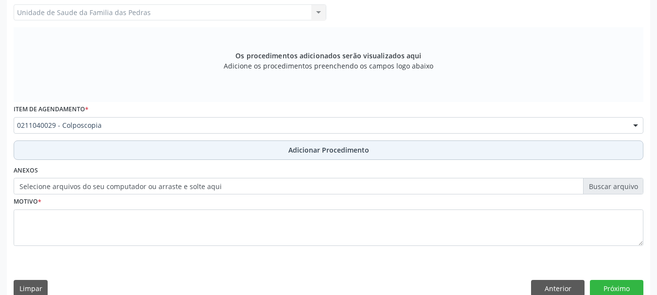
click at [81, 152] on button "Adicionar Procedimento" at bounding box center [329, 150] width 630 height 19
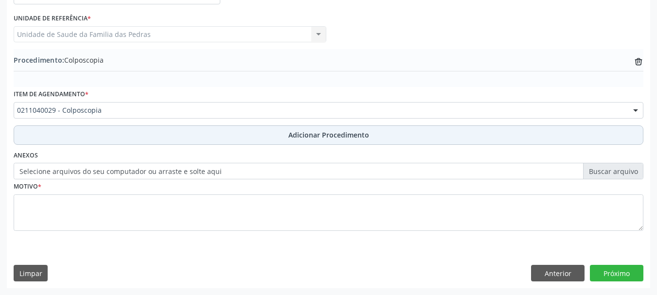
scroll to position [252, 0]
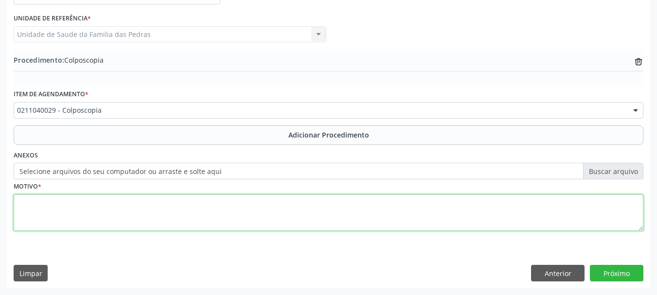
click at [71, 209] on textarea at bounding box center [329, 213] width 630 height 37
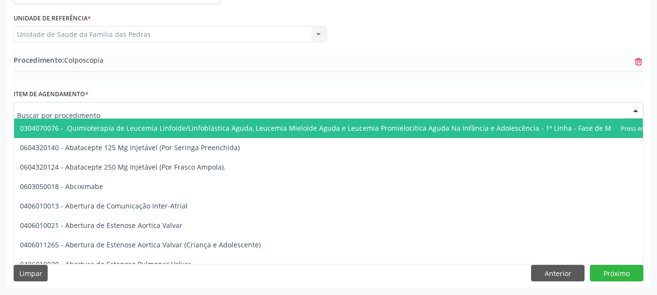
click at [640, 63] on icon "trash-outline icon" at bounding box center [639, 62] width 10 height 10
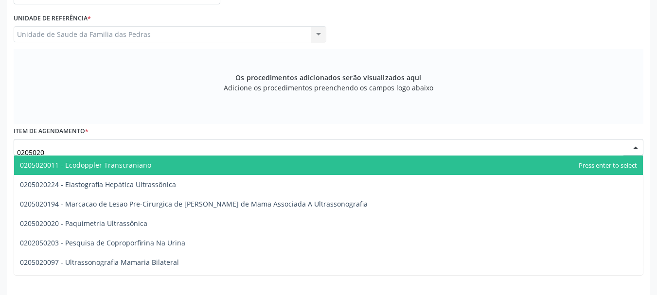
type input "02050201"
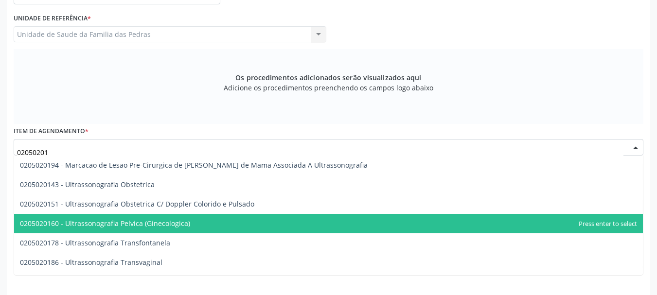
click at [87, 220] on span "0205020160 - Ultrassonografia Pelvica (Ginecologica)" at bounding box center [105, 223] width 170 height 9
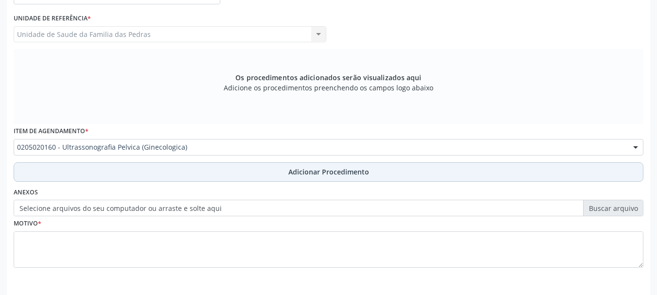
click at [162, 182] on button "Adicionar Procedimento" at bounding box center [329, 172] width 630 height 19
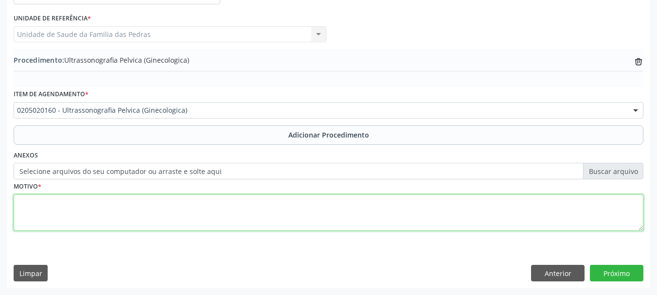
click at [174, 209] on textarea at bounding box center [329, 213] width 630 height 37
type textarea "DOR PELVICA + MASTOLIGIA"
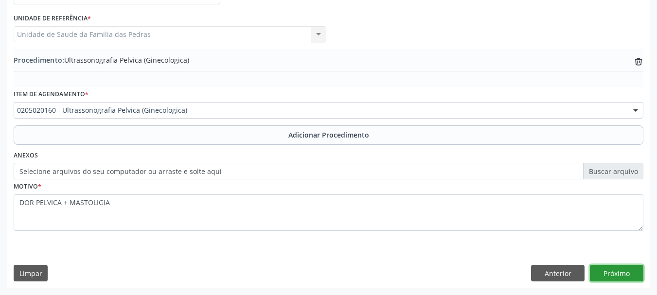
click at [616, 278] on button "Próximo" at bounding box center [617, 273] width 54 height 17
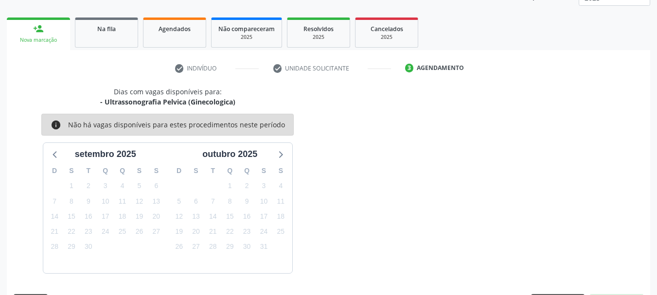
scroll to position [170, 0]
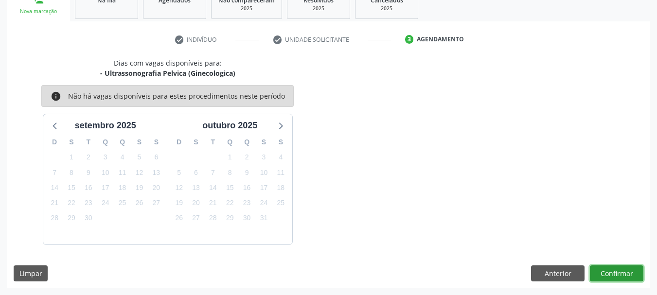
click at [616, 278] on button "Confirmar" at bounding box center [617, 274] width 54 height 17
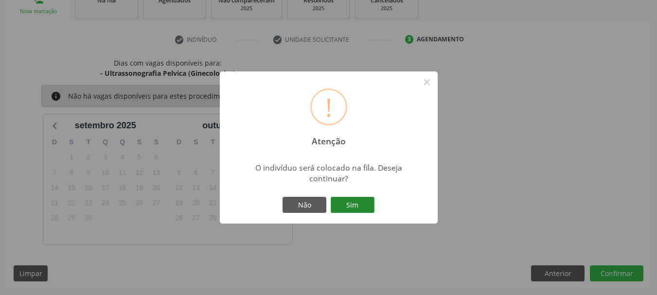
click at [371, 203] on button "Sim" at bounding box center [353, 205] width 44 height 17
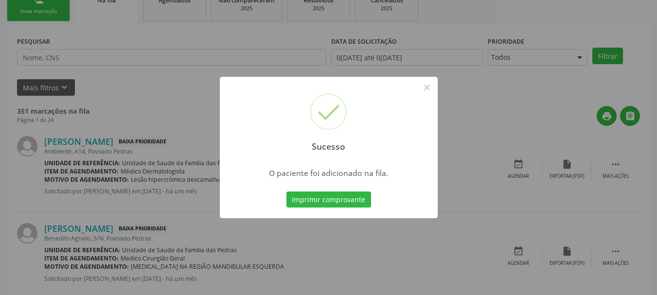
scroll to position [39, 0]
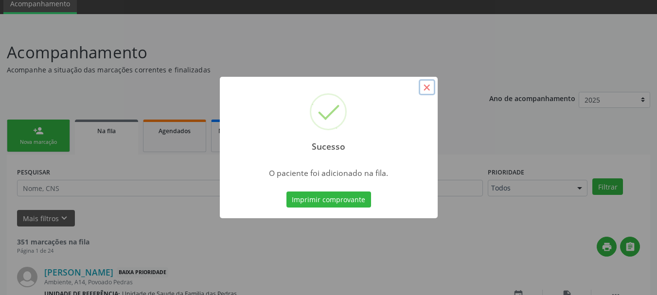
click at [426, 86] on button "×" at bounding box center [427, 87] width 17 height 17
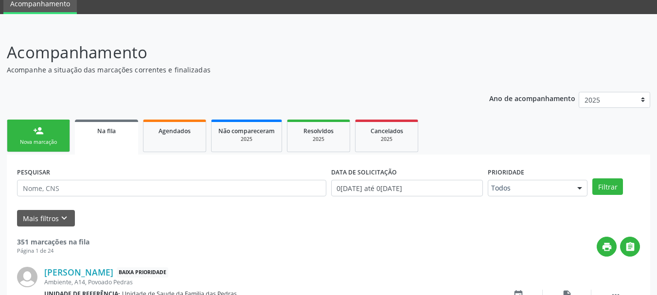
click at [44, 127] on link "person_add Nova marcação" at bounding box center [38, 136] width 63 height 33
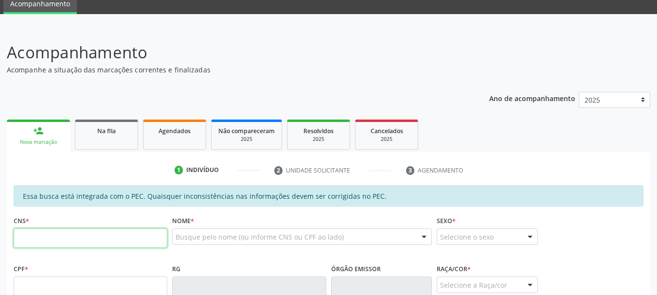
click at [30, 244] on input "text" at bounding box center [91, 238] width 154 height 19
click at [58, 237] on input "702" at bounding box center [91, 238] width 154 height 19
type input "702 6027 5598 4347"
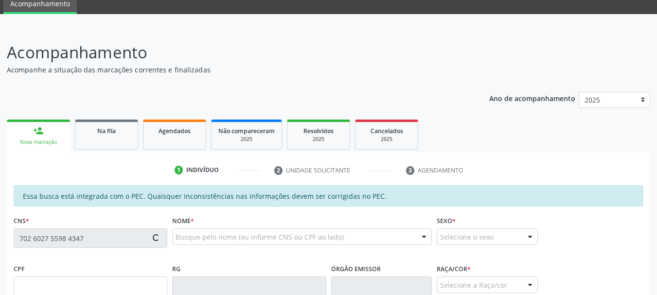
type input "080.808.034-20"
type input "[DATE]"
type input "[PERSON_NAME]"
type input "[PHONE_NUMBER]"
type input "01"
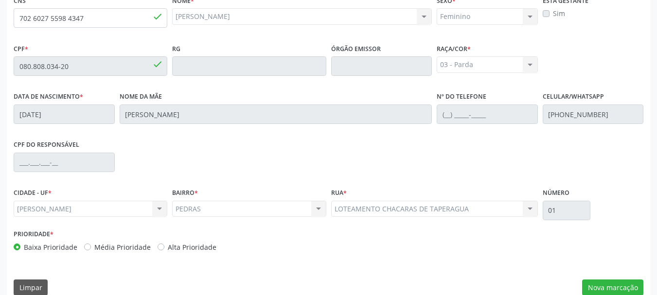
scroll to position [274, 0]
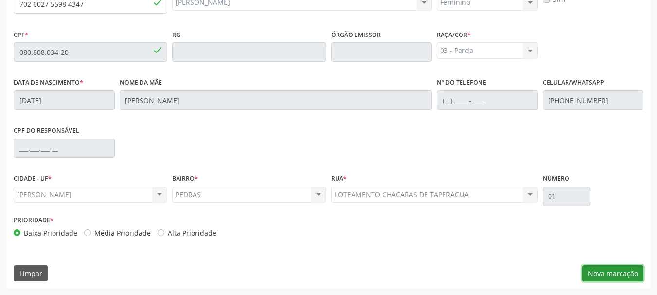
click at [603, 276] on button "Nova marcação" at bounding box center [612, 274] width 61 height 17
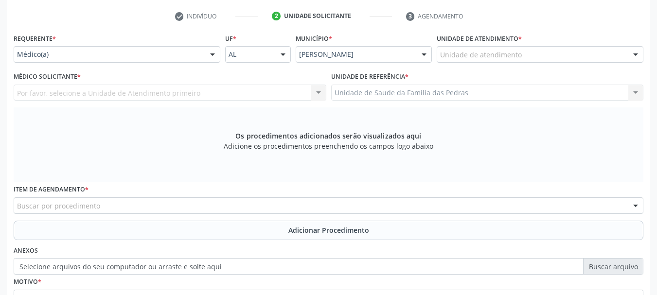
scroll to position [177, 0]
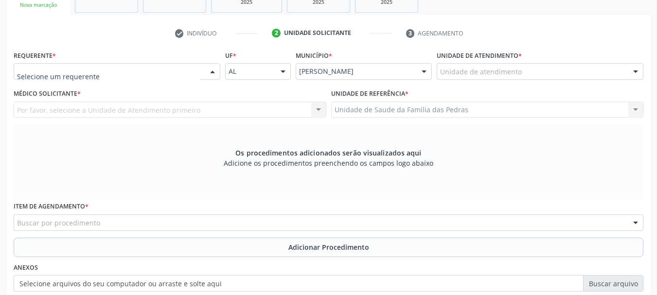
click at [210, 71] on div at bounding box center [212, 72] width 15 height 17
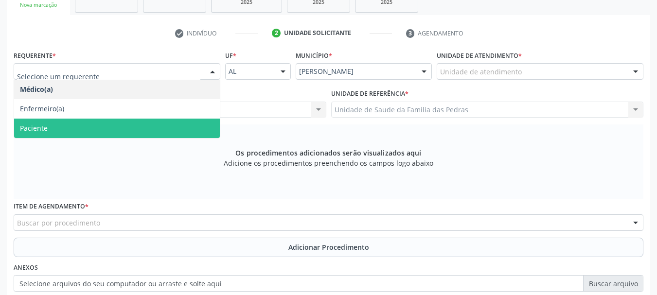
click at [178, 137] on span "Paciente" at bounding box center [117, 128] width 206 height 19
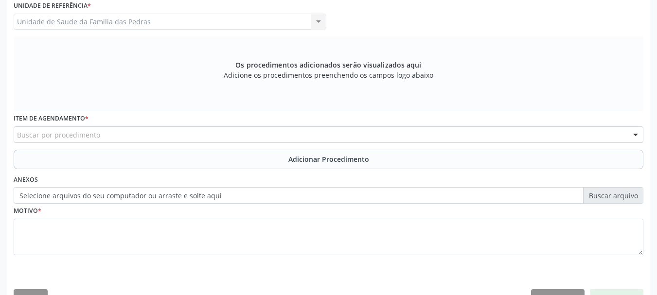
scroll to position [274, 0]
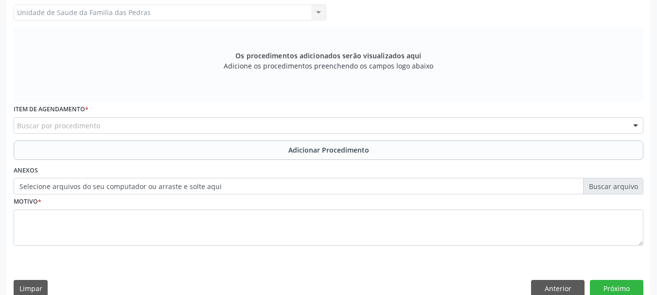
click at [178, 125] on div "Buscar por procedimento" at bounding box center [329, 125] width 630 height 17
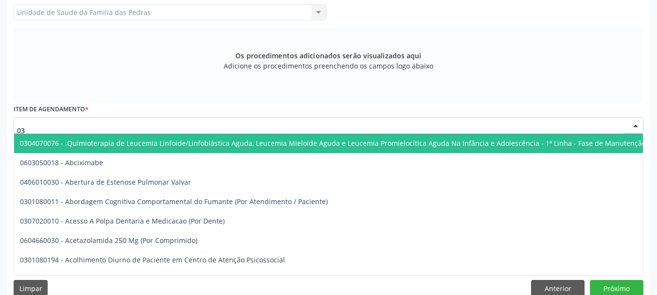
type input "0"
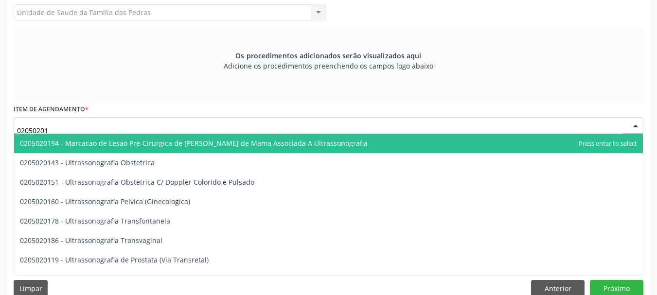
type input "020502018"
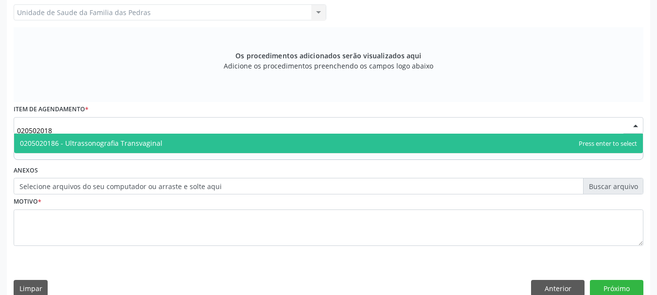
click at [171, 140] on span "0205020186 - Ultrassonografia Transvaginal" at bounding box center [328, 143] width 629 height 19
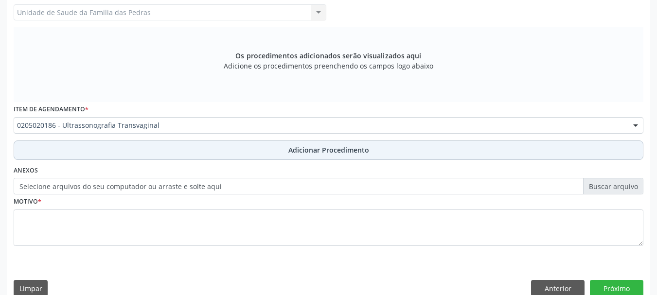
click at [180, 154] on button "Adicionar Procedimento" at bounding box center [329, 150] width 630 height 19
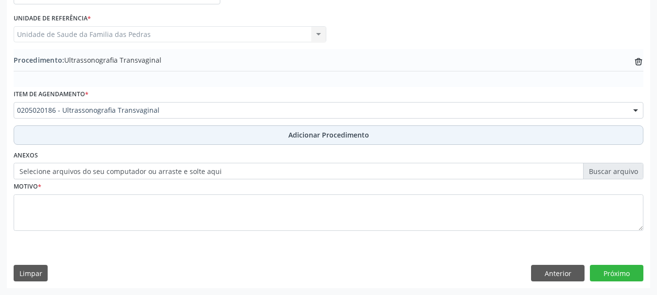
scroll to position [252, 0]
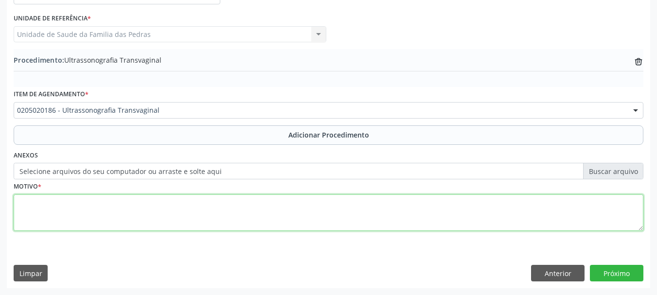
click at [165, 213] on textarea at bounding box center [329, 213] width 630 height 37
click at [205, 198] on textarea "DOR PELVICA + [MEDICAL_DATA]" at bounding box center [329, 213] width 630 height 37
type textarea "DOR PELVICA + [MEDICAL_DATA]"
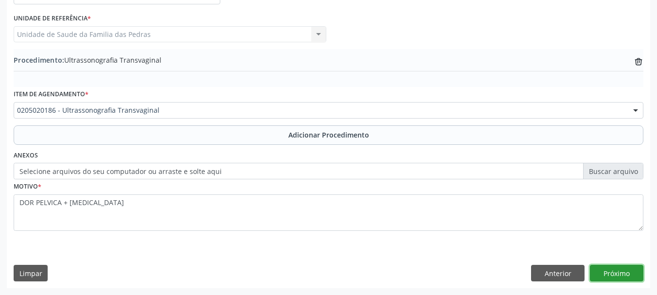
click at [630, 270] on button "Próximo" at bounding box center [617, 273] width 54 height 17
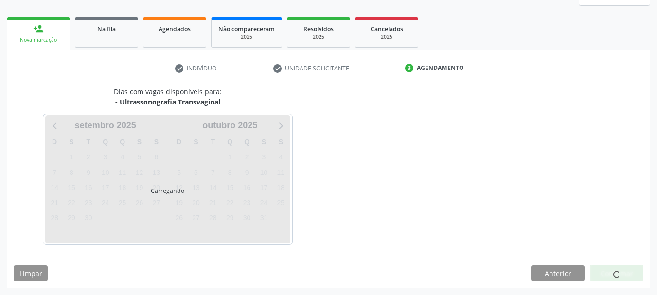
scroll to position [170, 0]
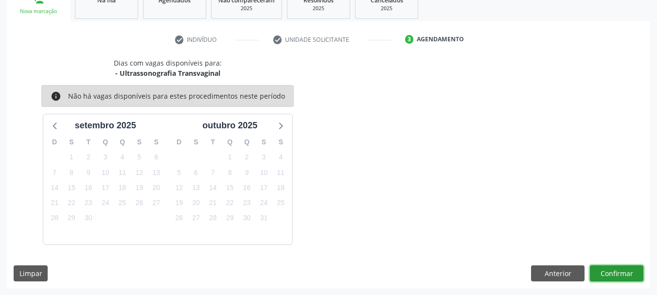
click at [630, 270] on button "Confirmar" at bounding box center [617, 274] width 54 height 17
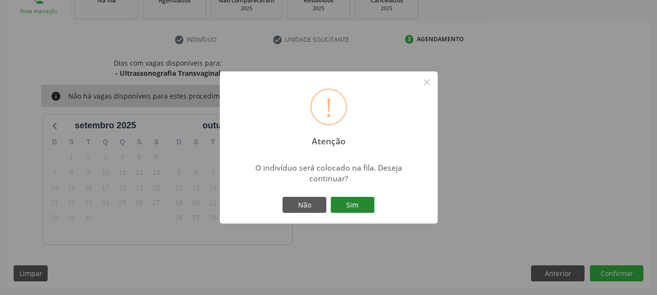
click at [345, 205] on button "Sim" at bounding box center [353, 205] width 44 height 17
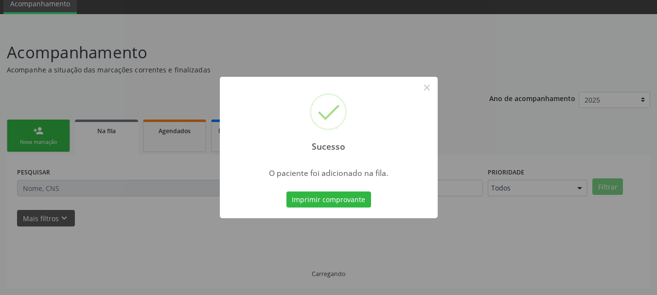
scroll to position [39, 0]
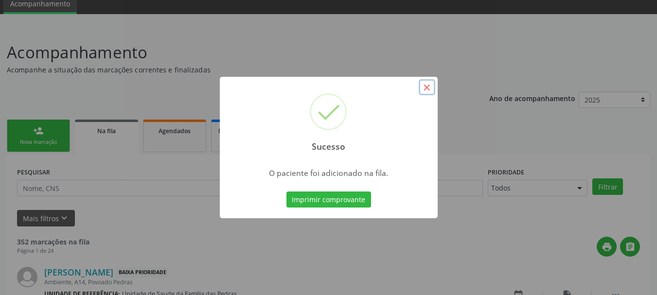
click at [428, 86] on button "×" at bounding box center [427, 87] width 17 height 17
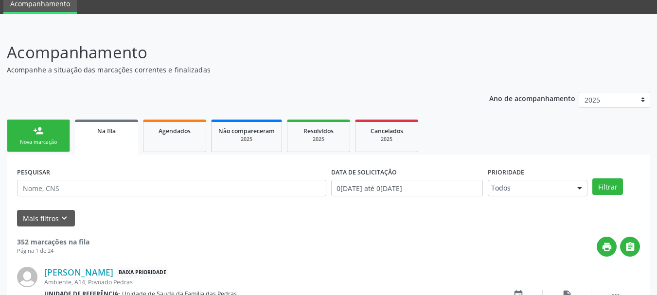
click at [46, 142] on div "Nova marcação" at bounding box center [38, 142] width 49 height 7
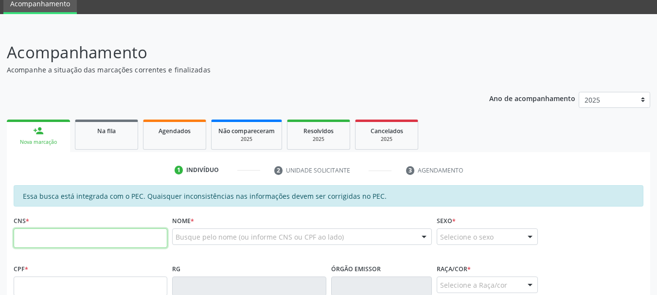
click at [43, 237] on input "text" at bounding box center [91, 238] width 154 height 19
type input "702 6027 5598 4347"
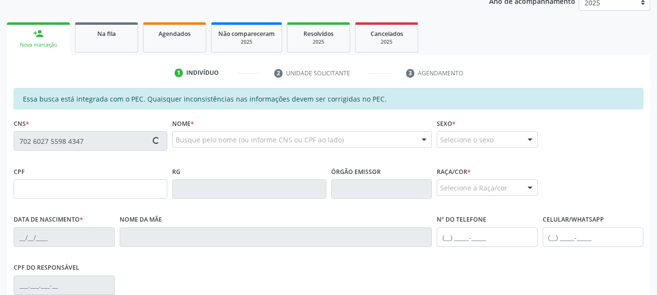
type input "080.808.034-20"
type input "[DATE]"
type input "[PERSON_NAME]"
type input "[PHONE_NUMBER]"
type input "01"
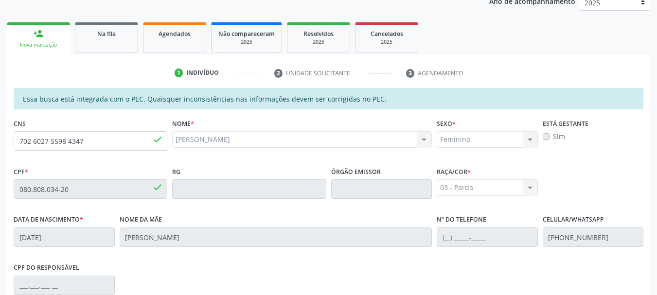
scroll to position [274, 0]
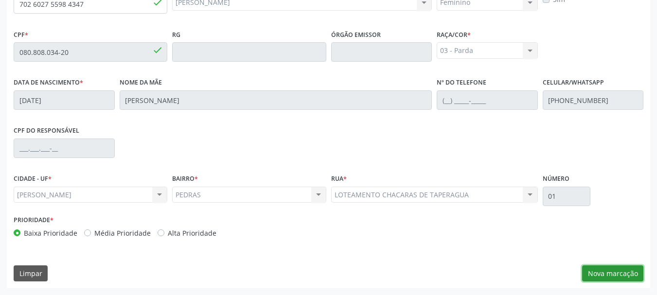
click at [613, 271] on button "Nova marcação" at bounding box center [612, 274] width 61 height 17
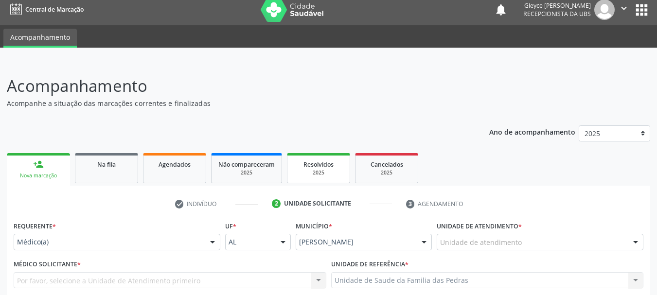
scroll to position [0, 0]
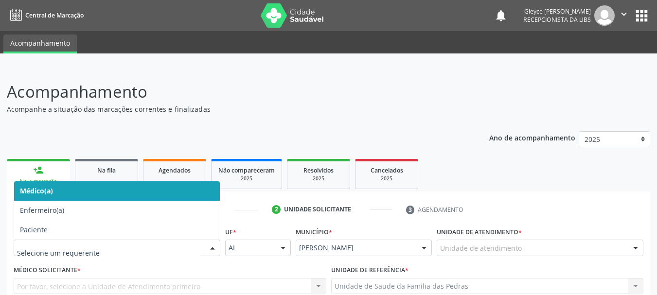
click at [212, 245] on div at bounding box center [212, 248] width 15 height 17
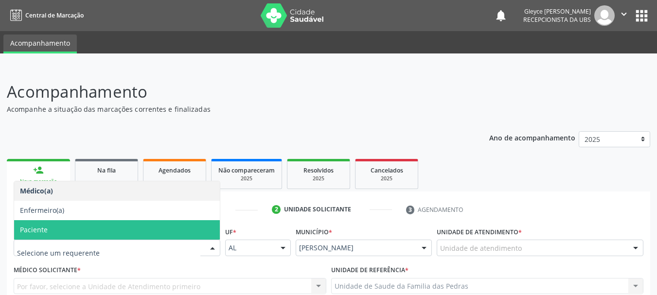
click at [190, 237] on span "Paciente" at bounding box center [117, 229] width 206 height 19
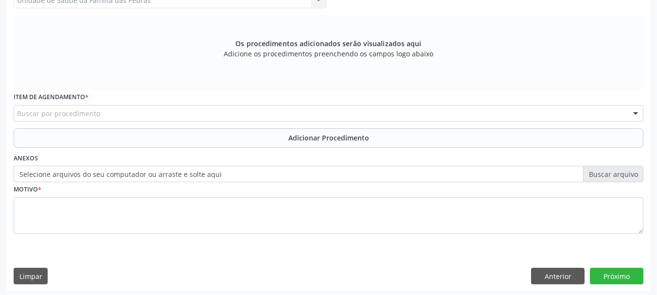
scroll to position [289, 0]
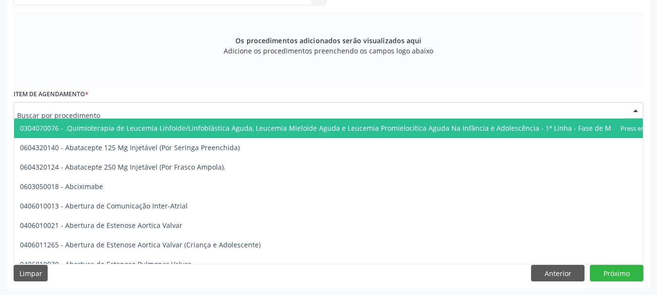
click at [161, 106] on div at bounding box center [329, 110] width 630 height 17
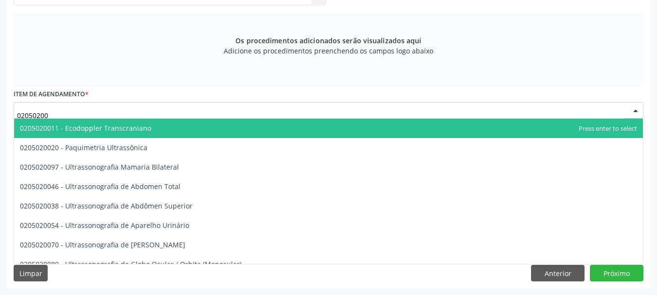
type input "020502009"
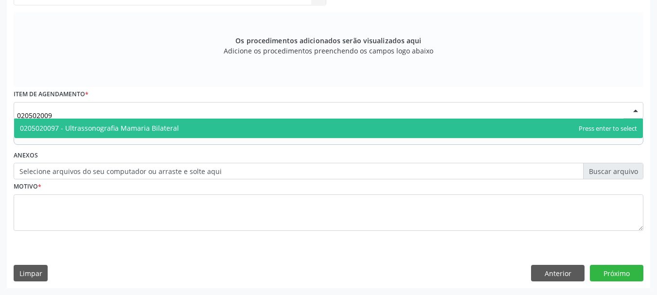
click at [93, 130] on span "0205020097 - Ultrassonografia Mamaria Bilateral" at bounding box center [99, 128] width 159 height 9
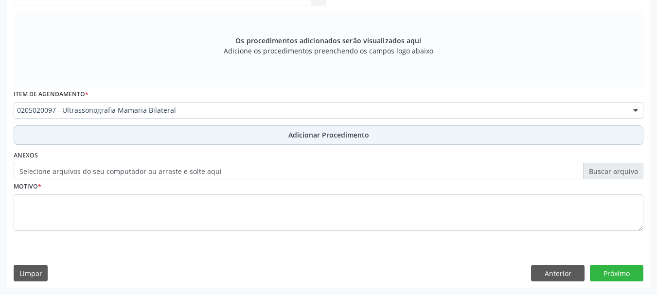
click at [113, 133] on button "Adicionar Procedimento" at bounding box center [329, 135] width 630 height 19
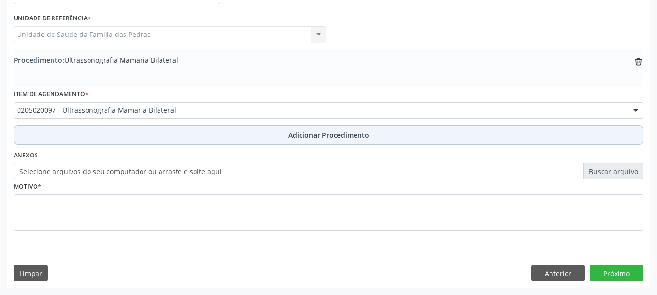
scroll to position [252, 0]
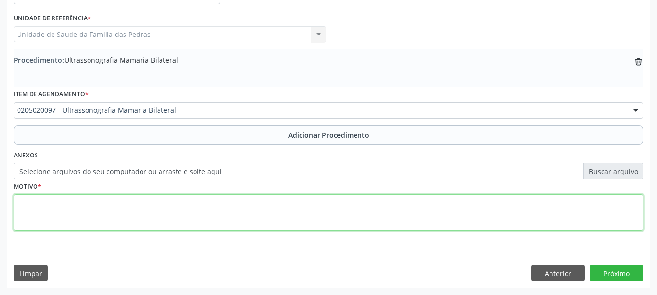
click at [102, 213] on textarea at bounding box center [329, 213] width 630 height 37
type textarea "DOR PELVICA + [MEDICAL_DATA]"
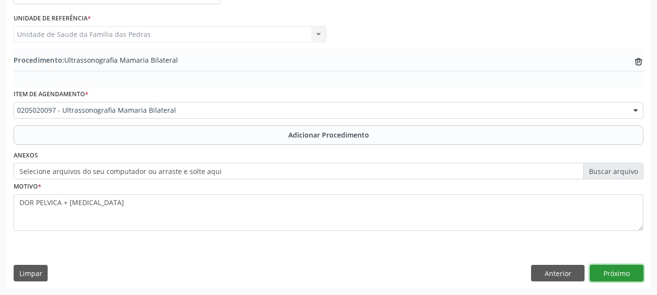
click at [602, 275] on button "Próximo" at bounding box center [617, 273] width 54 height 17
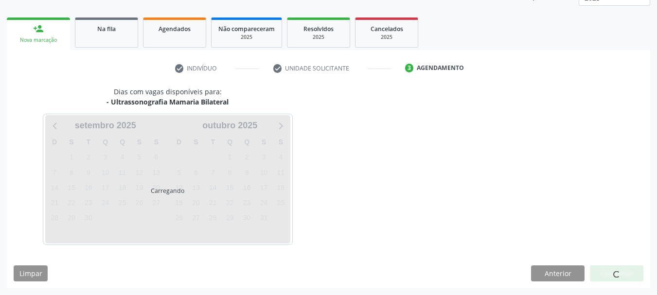
scroll to position [170, 0]
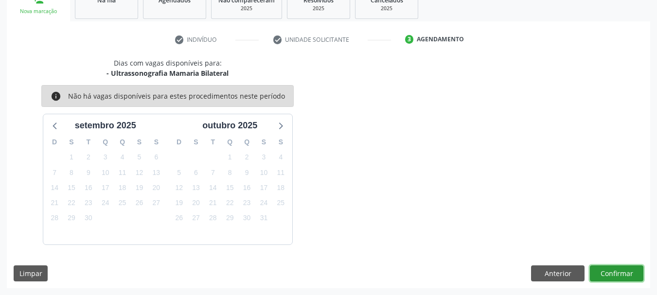
click at [602, 275] on button "Confirmar" at bounding box center [617, 274] width 54 height 17
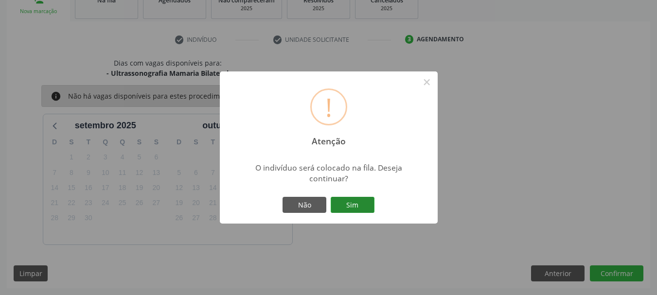
click at [363, 200] on button "Sim" at bounding box center [353, 205] width 44 height 17
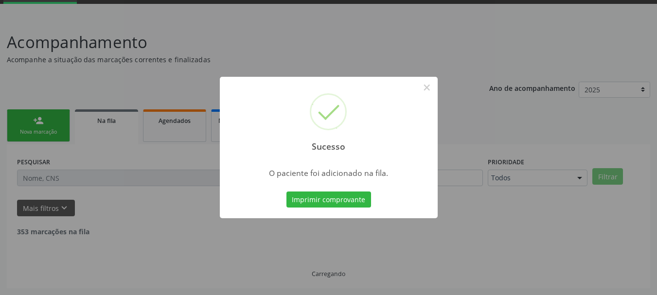
scroll to position [39, 0]
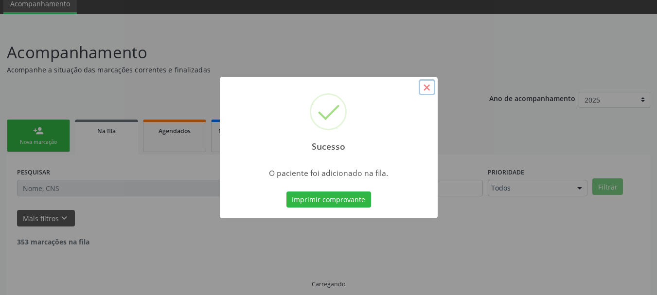
click at [425, 89] on button "×" at bounding box center [427, 87] width 17 height 17
